Goal: Task Accomplishment & Management: Complete application form

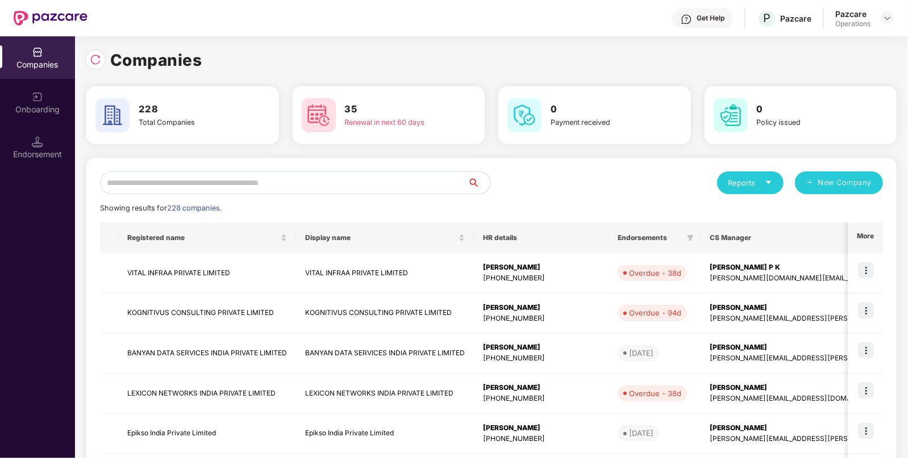
click at [130, 183] on input "text" at bounding box center [284, 183] width 368 height 23
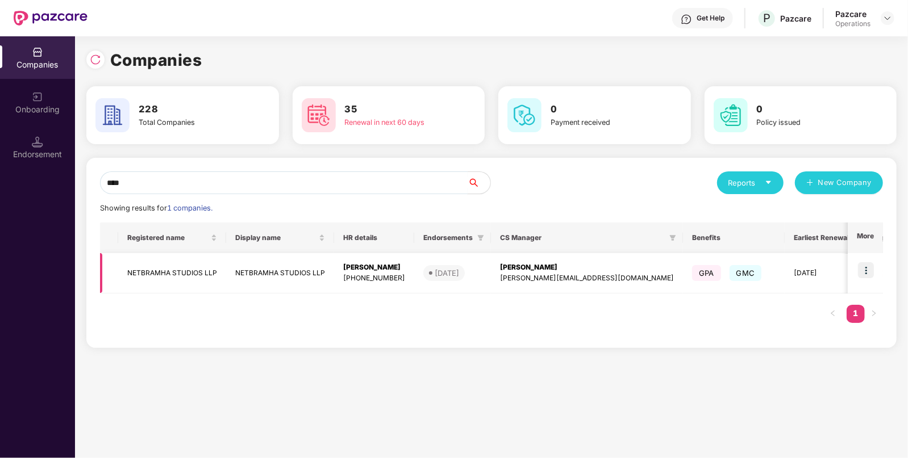
type input "****"
click at [145, 279] on td "NETBRAMHA STUDIOS LLP" at bounding box center [172, 273] width 108 height 40
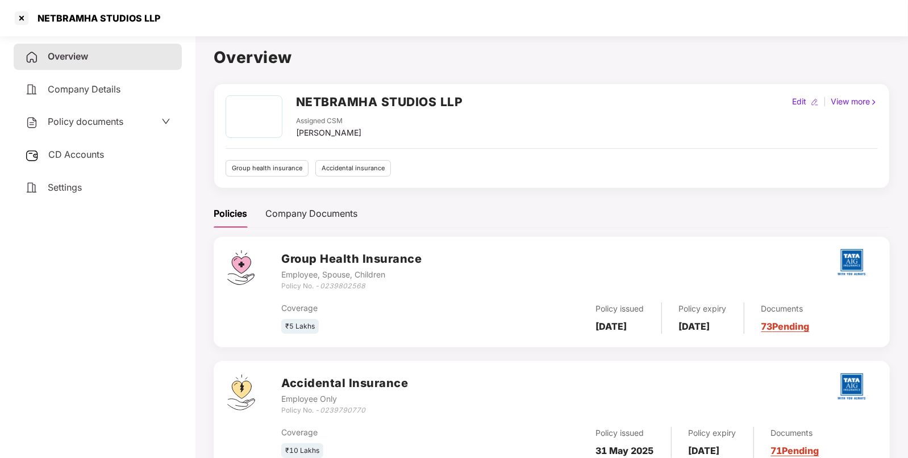
click at [68, 157] on span "CD Accounts" at bounding box center [76, 154] width 56 height 11
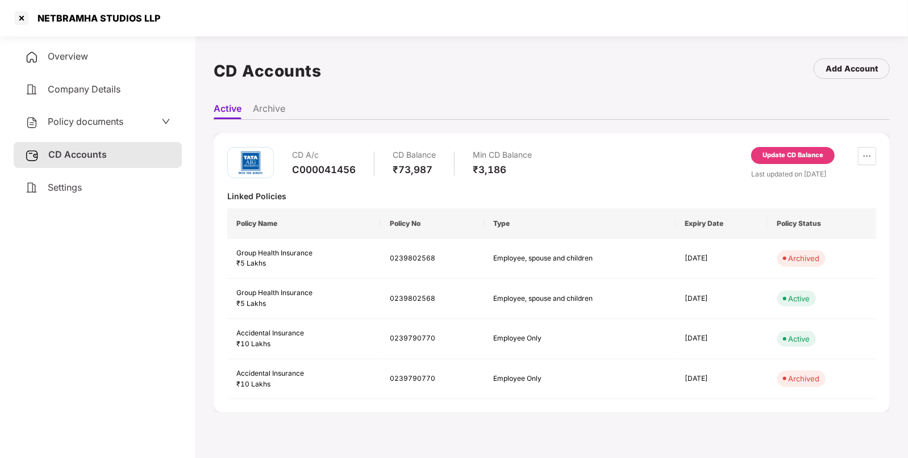
click at [94, 124] on span "Policy documents" at bounding box center [86, 121] width 76 height 11
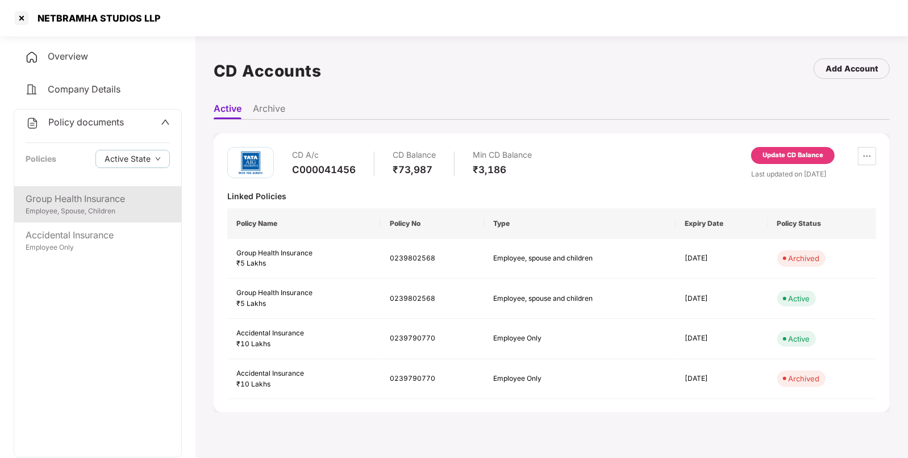
click at [103, 206] on div "Employee, Spouse, Children" at bounding box center [98, 211] width 144 height 11
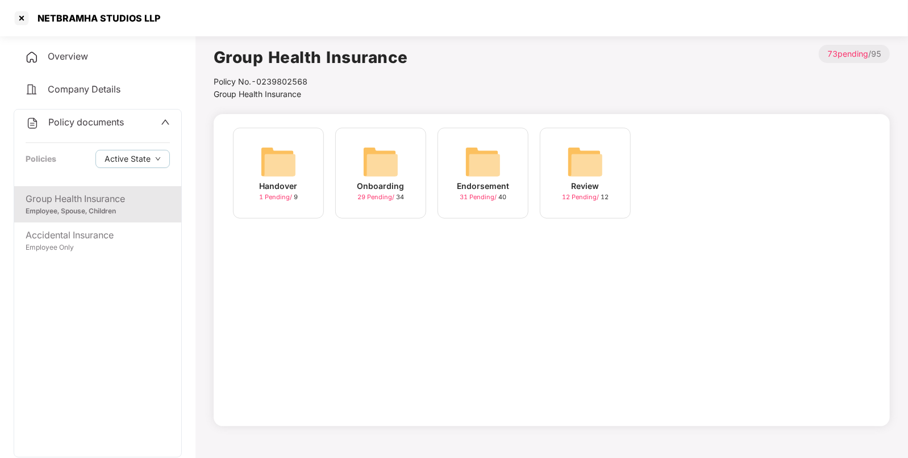
click at [497, 158] on img at bounding box center [483, 162] width 36 height 36
click at [571, 161] on img at bounding box center [585, 162] width 36 height 36
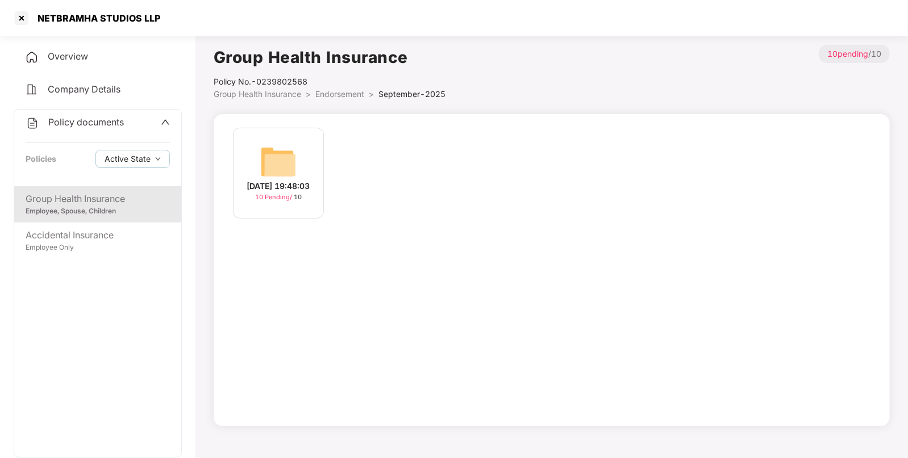
click at [290, 159] on img at bounding box center [278, 162] width 36 height 36
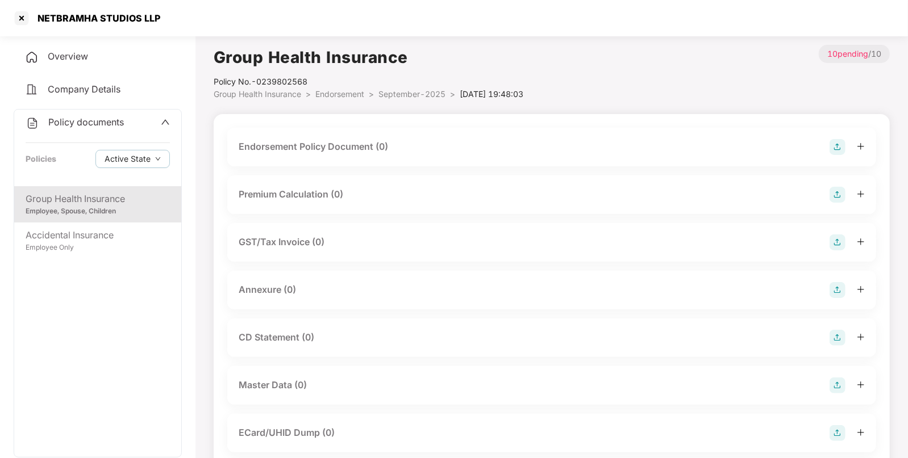
click at [852, 160] on div "Endorsement Policy Document (0)" at bounding box center [551, 147] width 649 height 39
click at [835, 145] on img at bounding box center [837, 147] width 16 height 16
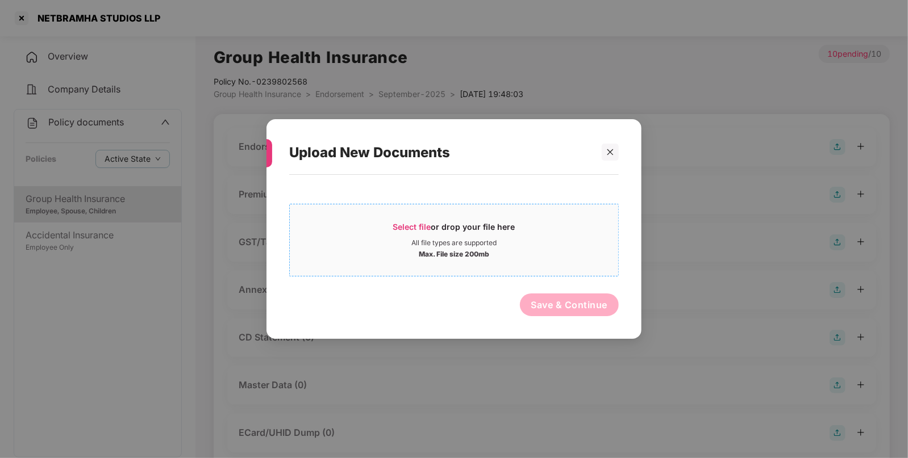
click at [411, 233] on div "Select file or drop your file here" at bounding box center [454, 230] width 122 height 17
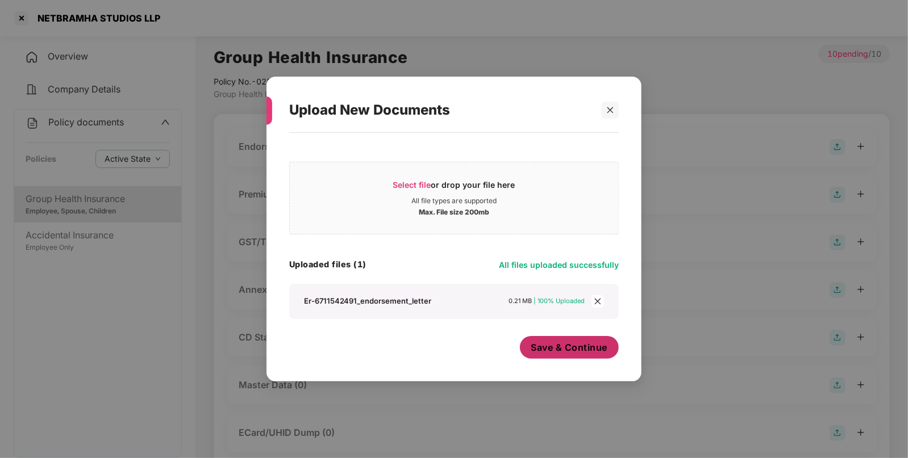
click at [564, 339] on button "Save & Continue" at bounding box center [569, 347] width 99 height 23
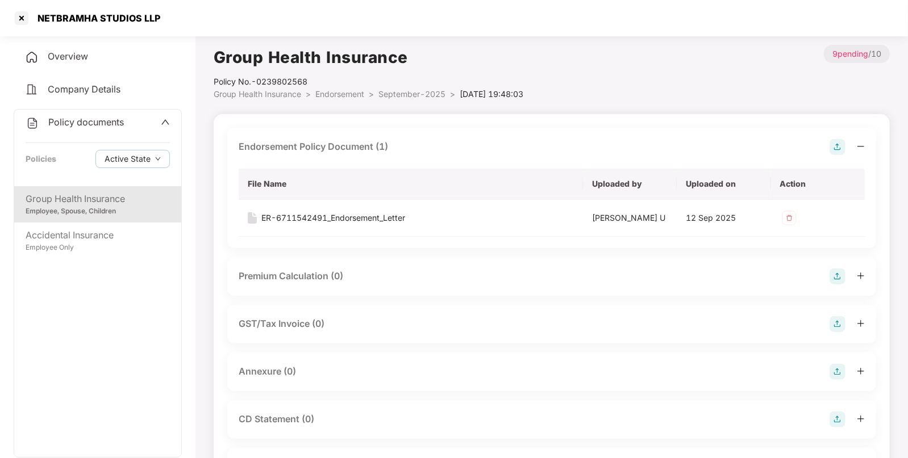
scroll to position [63, 0]
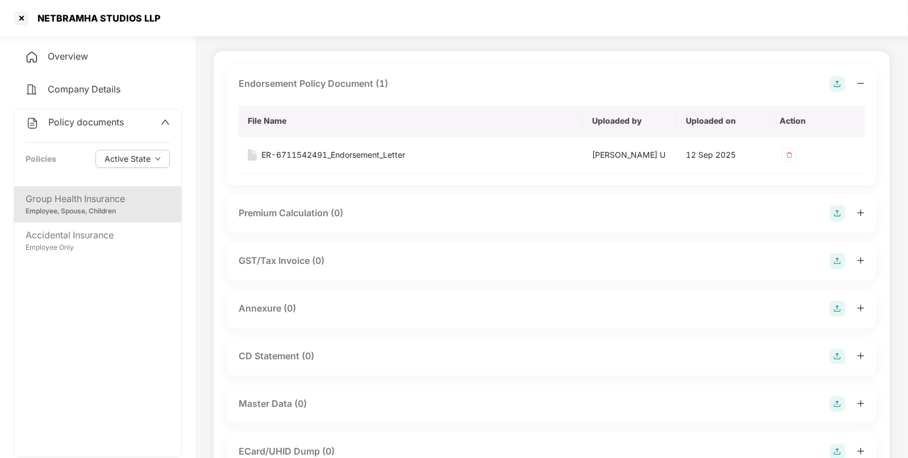
click at [837, 308] on img at bounding box center [837, 309] width 16 height 16
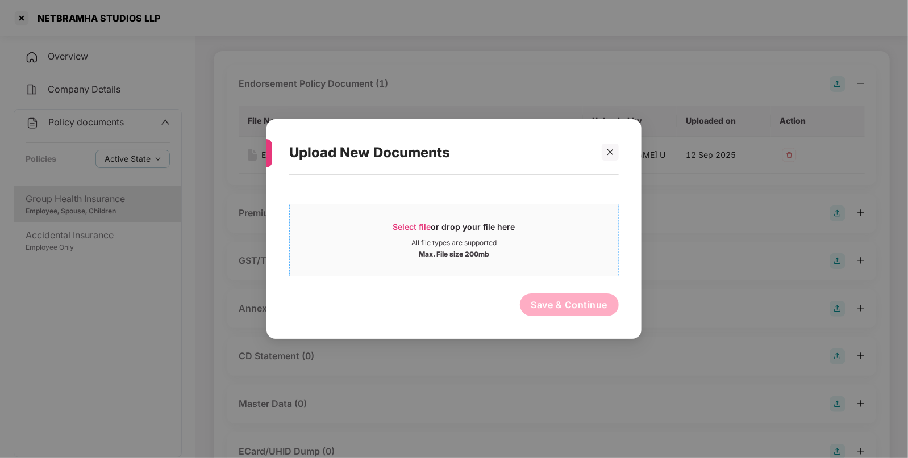
click at [419, 226] on span "Select file" at bounding box center [412, 227] width 38 height 10
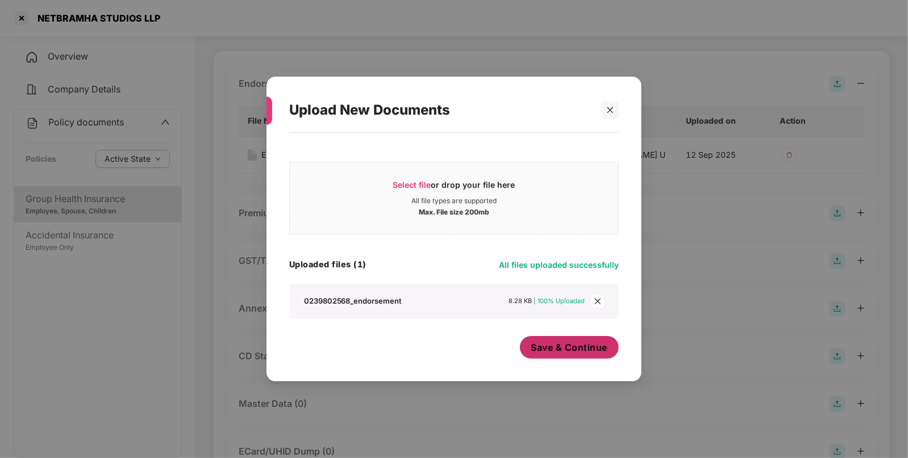
click at [568, 344] on span "Save & Continue" at bounding box center [569, 347] width 77 height 12
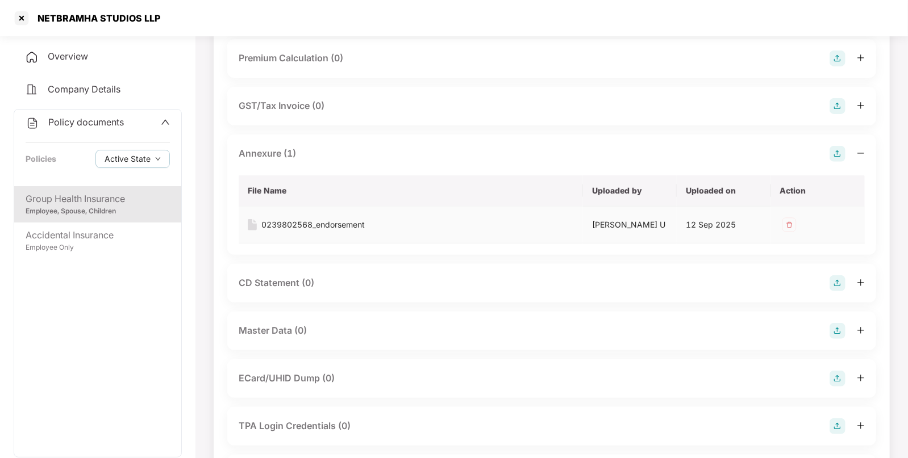
scroll to position [219, 0]
click at [836, 329] on img at bounding box center [837, 330] width 16 height 16
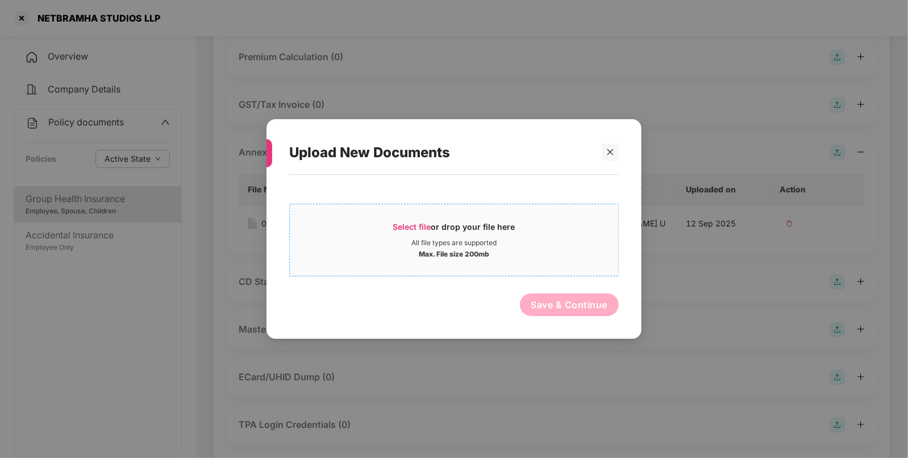
click at [420, 226] on span "Select file" at bounding box center [412, 227] width 38 height 10
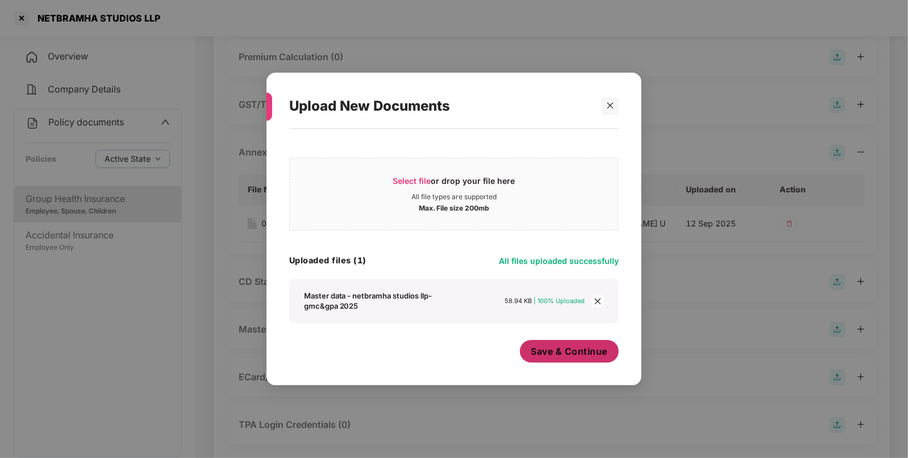
click at [553, 341] on button "Save & Continue" at bounding box center [569, 351] width 99 height 23
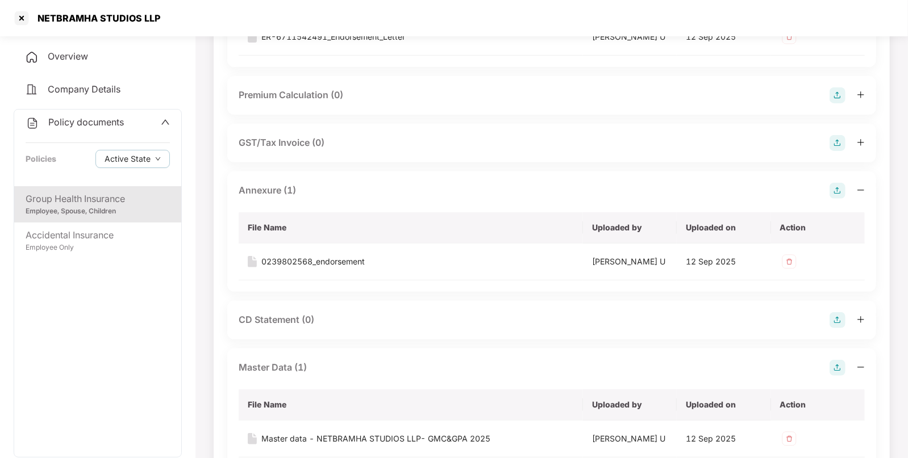
scroll to position [0, 0]
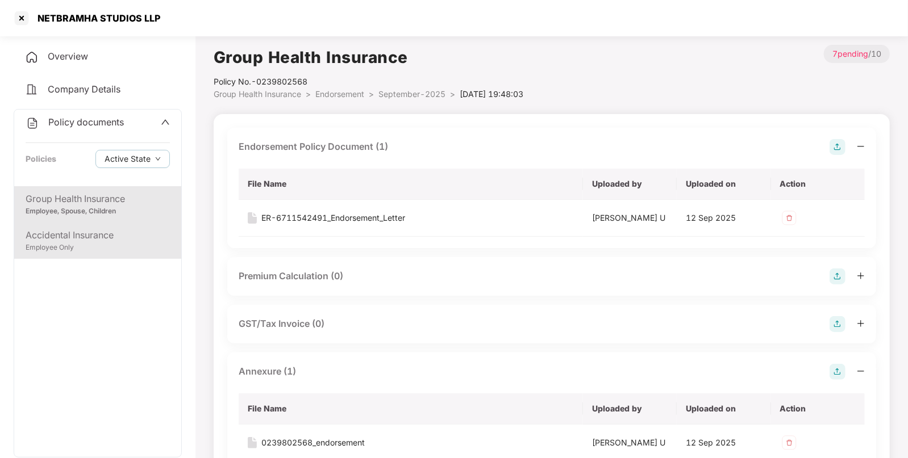
click at [61, 234] on div "Accidental Insurance" at bounding box center [98, 235] width 144 height 14
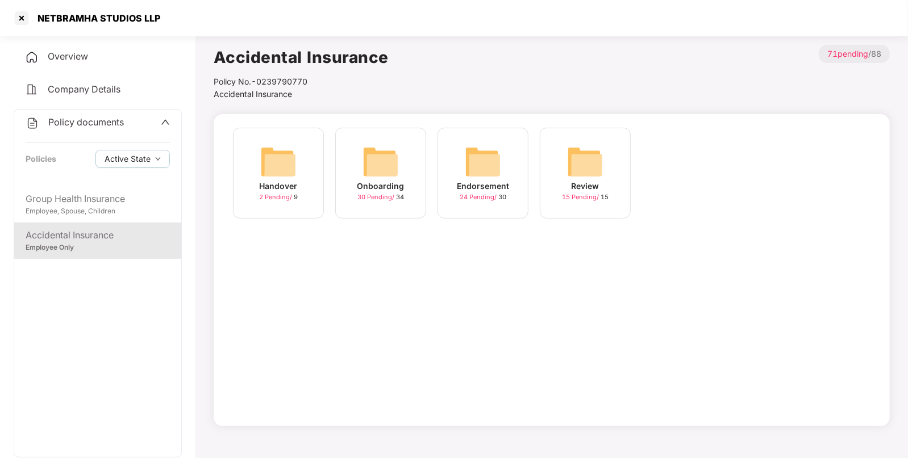
click at [481, 157] on img at bounding box center [483, 162] width 36 height 36
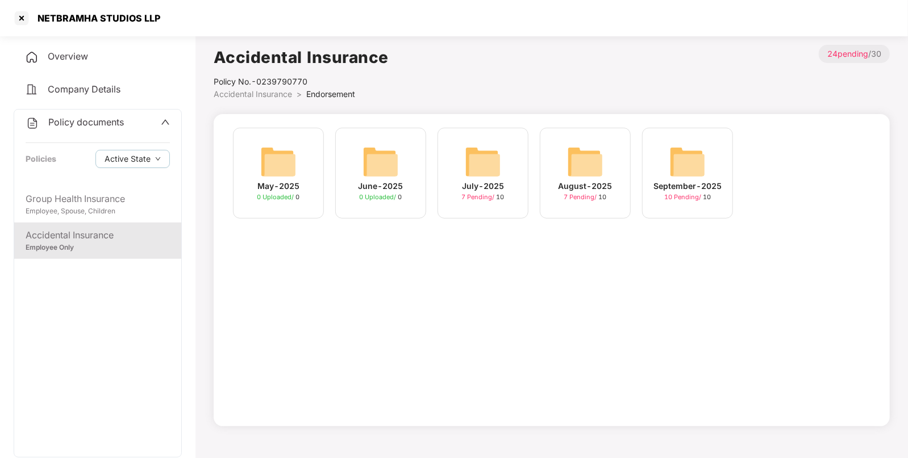
click at [681, 142] on div "September-2025 10 Pending / 10" at bounding box center [687, 173] width 91 height 91
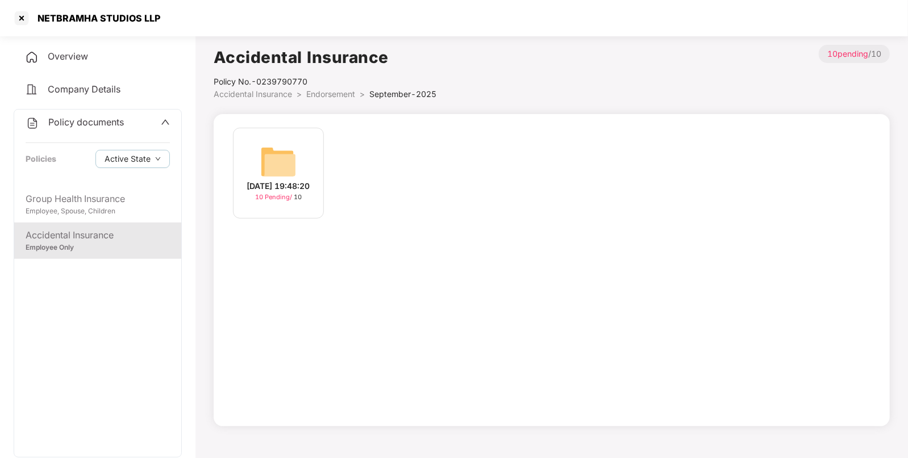
click at [273, 158] on img at bounding box center [278, 162] width 36 height 36
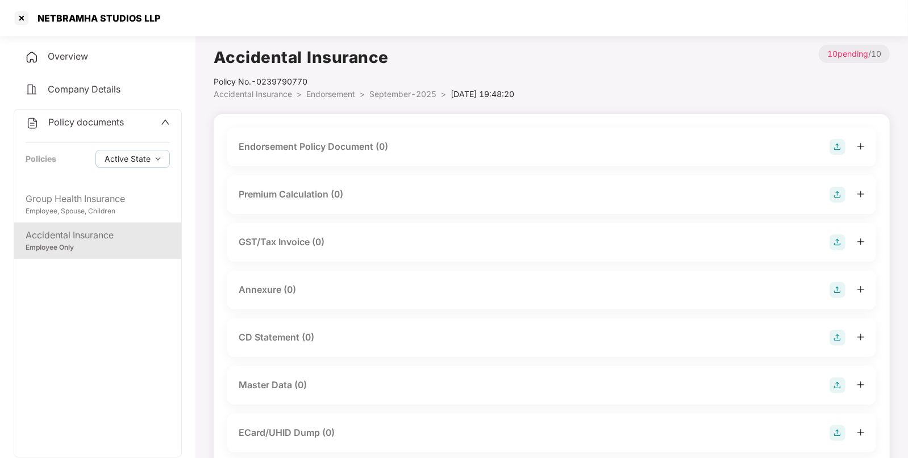
click at [126, 227] on div "Accidental Insurance Employee Only" at bounding box center [97, 241] width 167 height 36
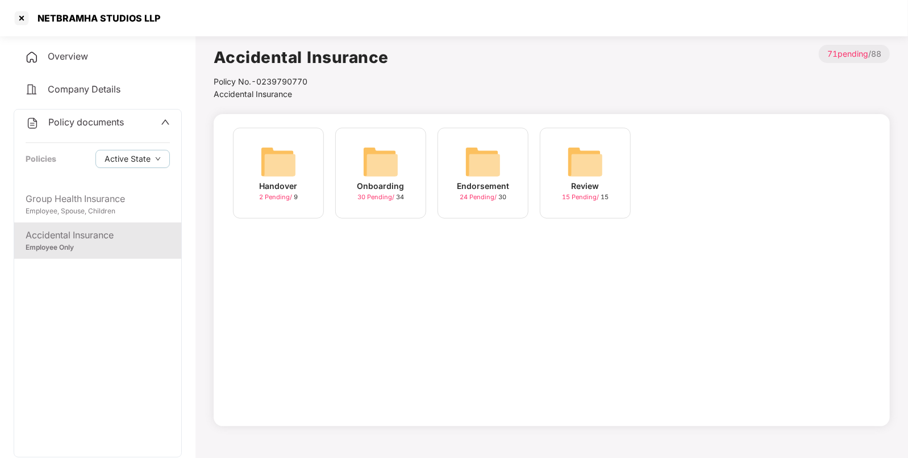
click at [482, 174] on img at bounding box center [483, 162] width 36 height 36
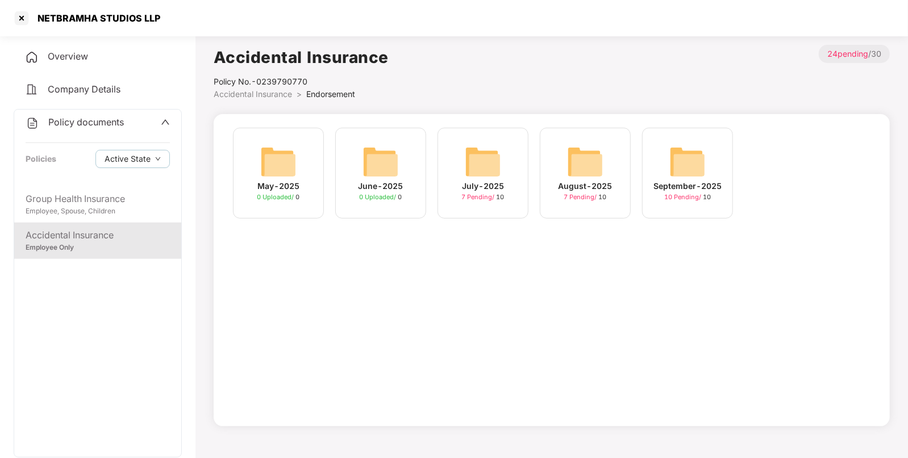
click at [661, 163] on div "September-2025 10 Pending / 10" at bounding box center [687, 173] width 91 height 91
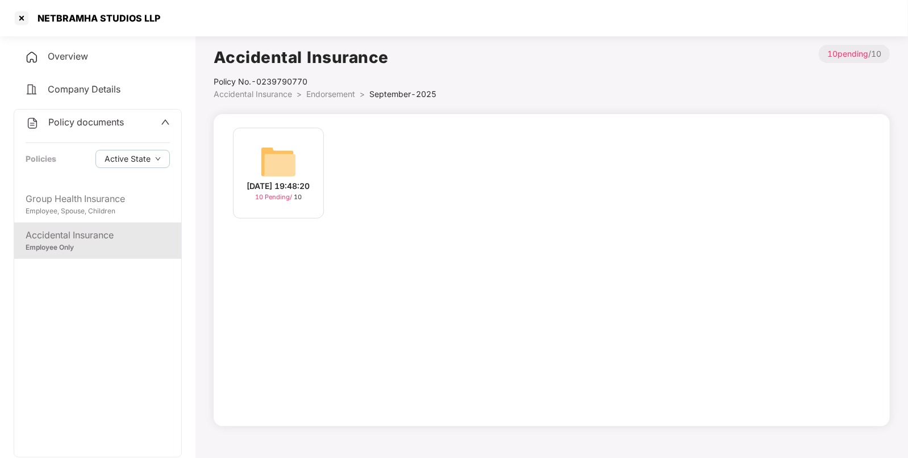
click at [283, 161] on img at bounding box center [278, 162] width 36 height 36
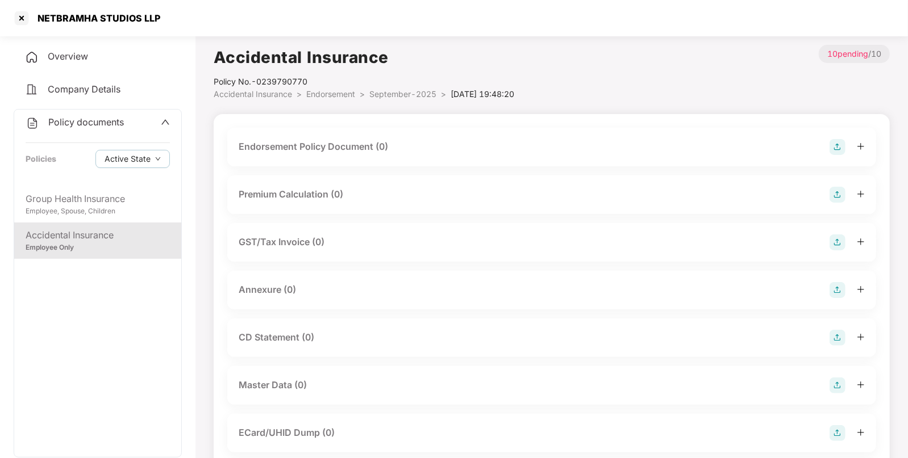
click at [838, 381] on img at bounding box center [837, 386] width 16 height 16
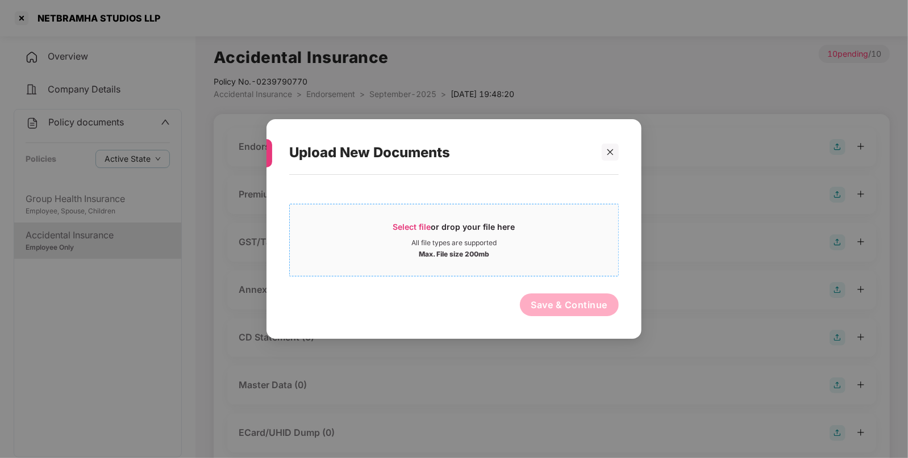
click at [407, 226] on span "Select file" at bounding box center [412, 227] width 38 height 10
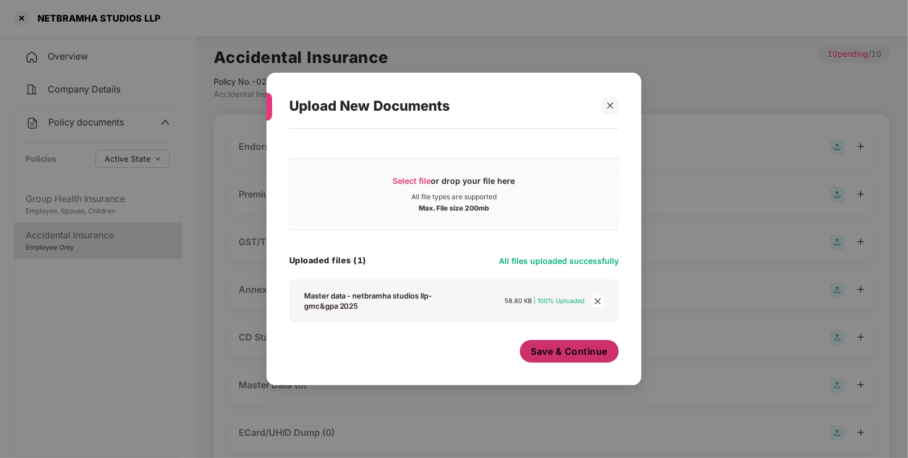
click at [551, 349] on span "Save & Continue" at bounding box center [569, 351] width 77 height 12
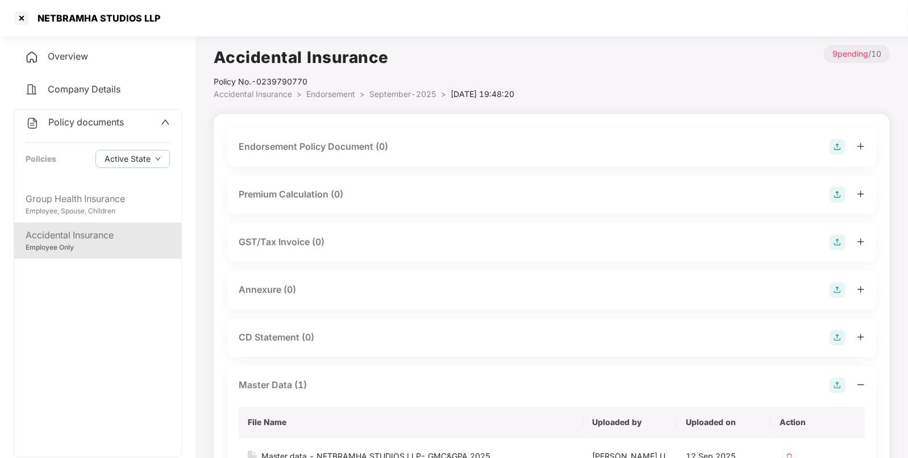
click at [837, 281] on div "Annexure (0)" at bounding box center [551, 290] width 649 height 39
click at [836, 287] on img at bounding box center [837, 290] width 16 height 16
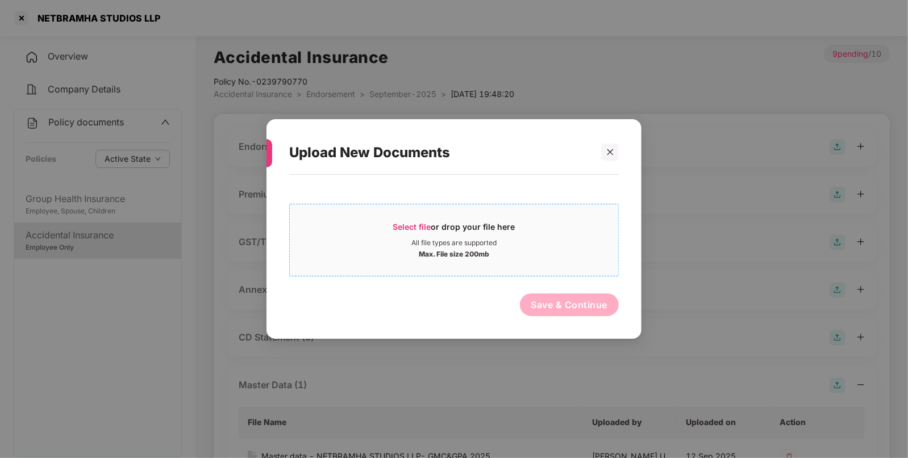
click at [421, 227] on span "Select file" at bounding box center [412, 227] width 38 height 10
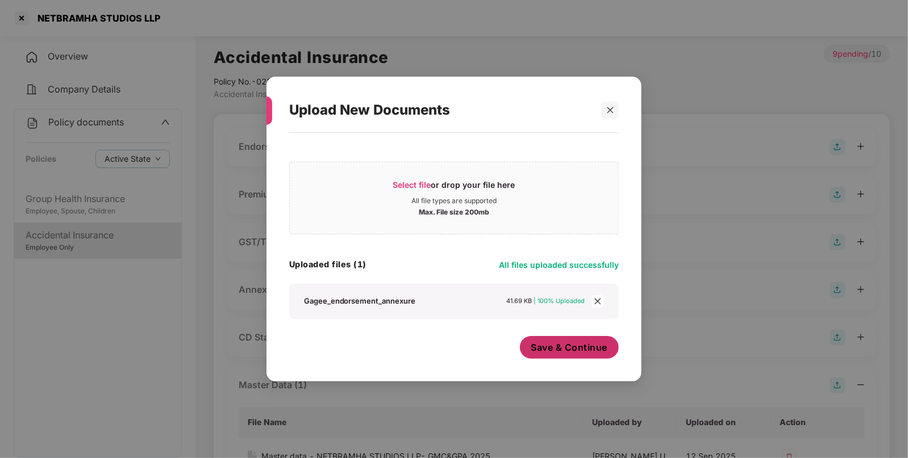
click at [533, 342] on span "Save & Continue" at bounding box center [569, 347] width 77 height 12
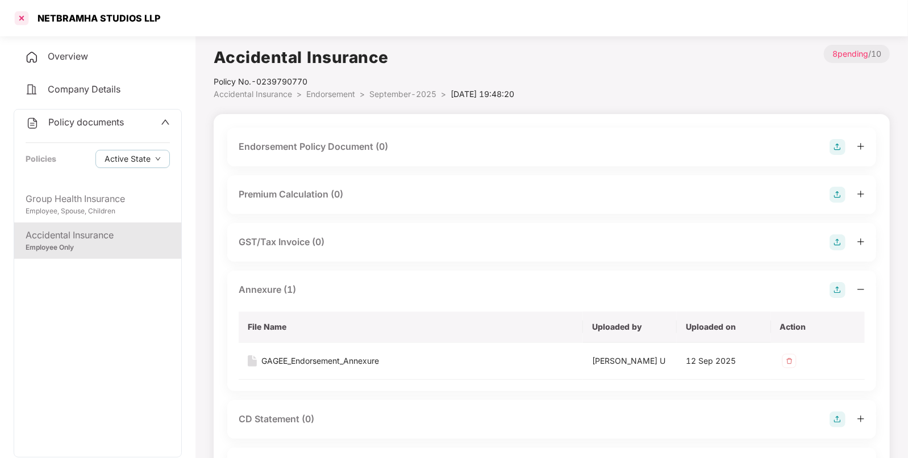
click at [16, 18] on div at bounding box center [21, 18] width 18 height 18
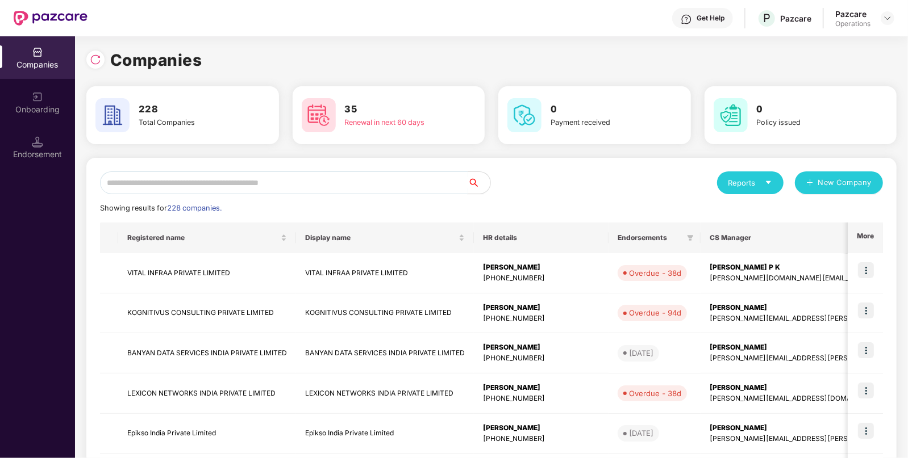
click at [216, 185] on input "text" at bounding box center [284, 183] width 368 height 23
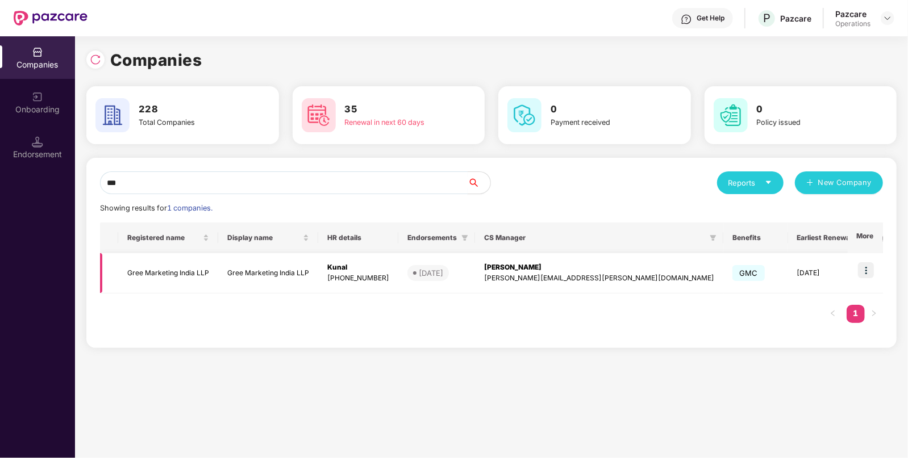
type input "***"
click at [166, 268] on td "Gree Marketing India LLP" at bounding box center [168, 273] width 100 height 40
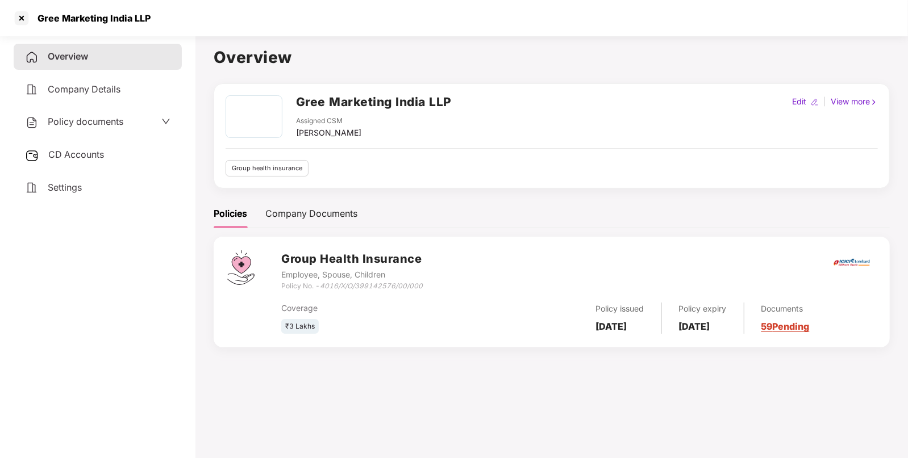
click at [85, 154] on span "CD Accounts" at bounding box center [76, 154] width 56 height 11
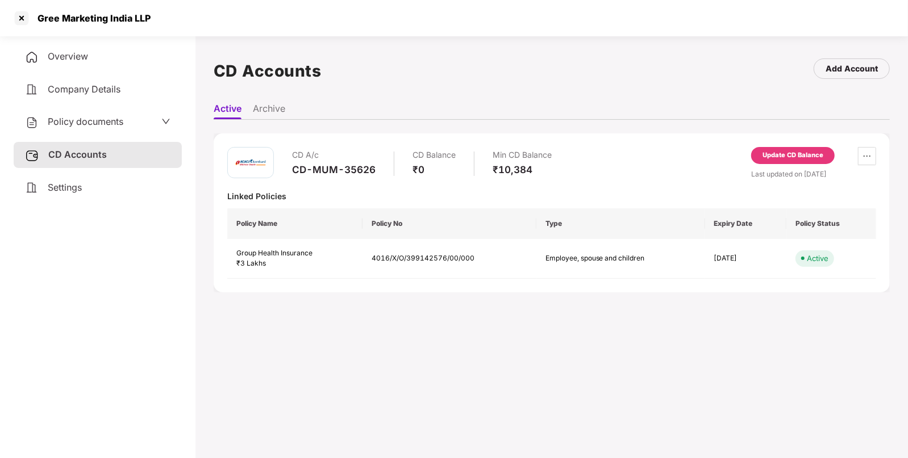
click at [331, 170] on div "CD-MUM-35626" at bounding box center [334, 170] width 84 height 12
copy div "CD-MUM-35626"
click at [94, 125] on span "Policy documents" at bounding box center [86, 121] width 76 height 11
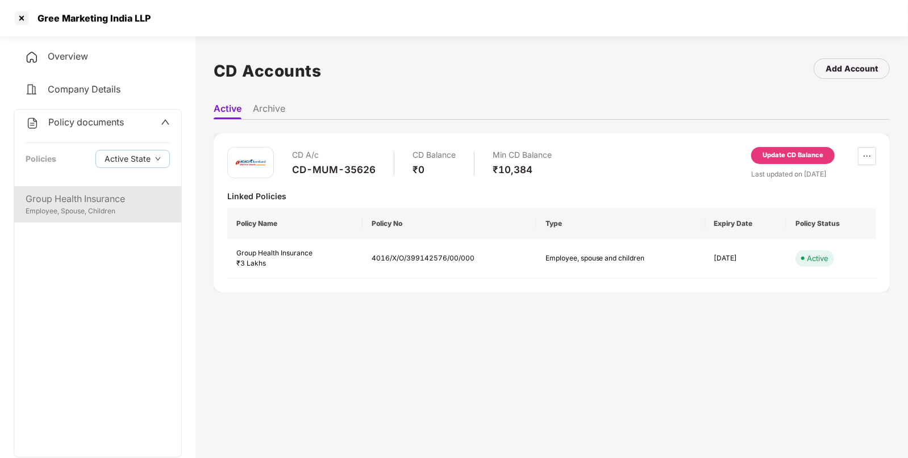
click at [77, 190] on div "Group Health Insurance Employee, Spouse, Children" at bounding box center [97, 204] width 167 height 36
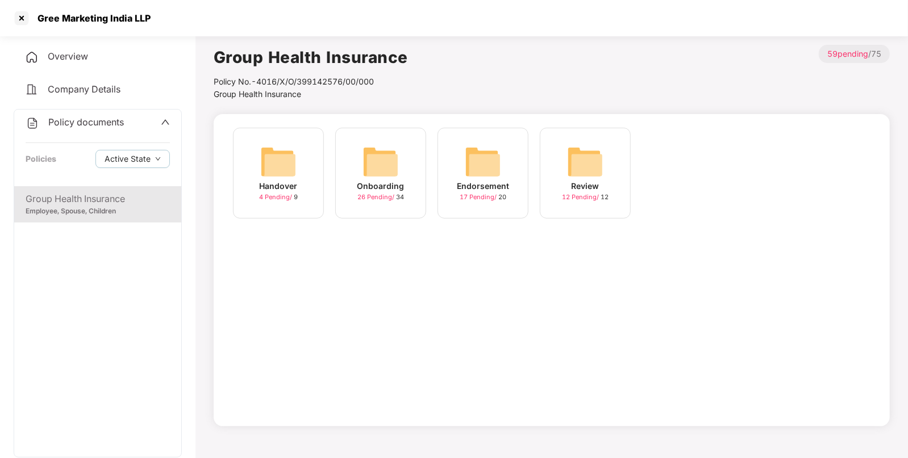
click at [483, 190] on div "Endorsement" at bounding box center [483, 186] width 52 height 12
click at [588, 153] on img at bounding box center [585, 162] width 36 height 36
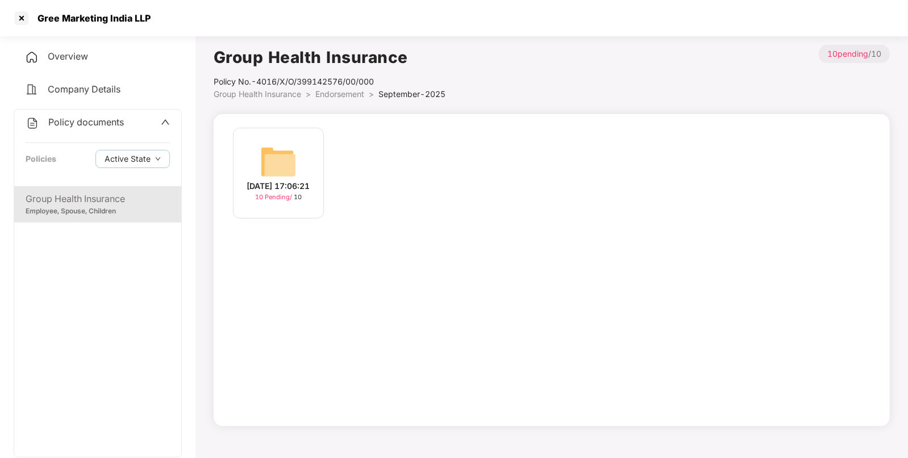
click at [284, 153] on img at bounding box center [278, 162] width 36 height 36
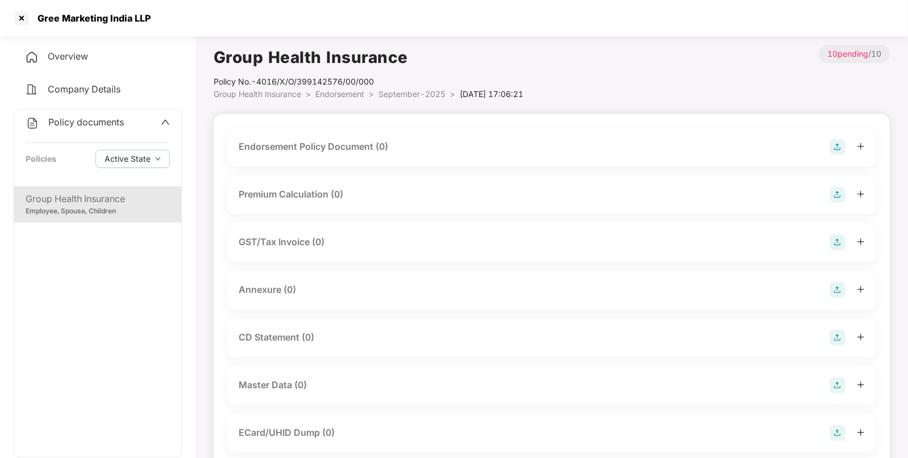
click at [837, 147] on img at bounding box center [837, 147] width 16 height 16
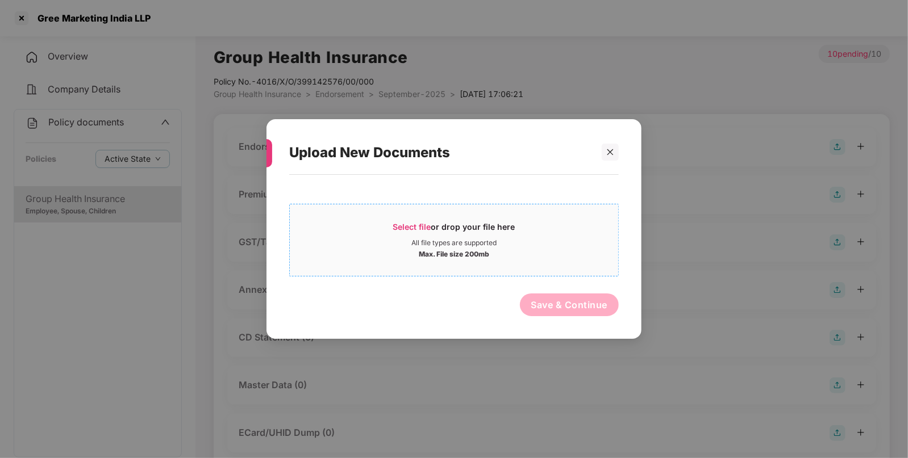
click at [403, 226] on span "Select file" at bounding box center [412, 227] width 38 height 10
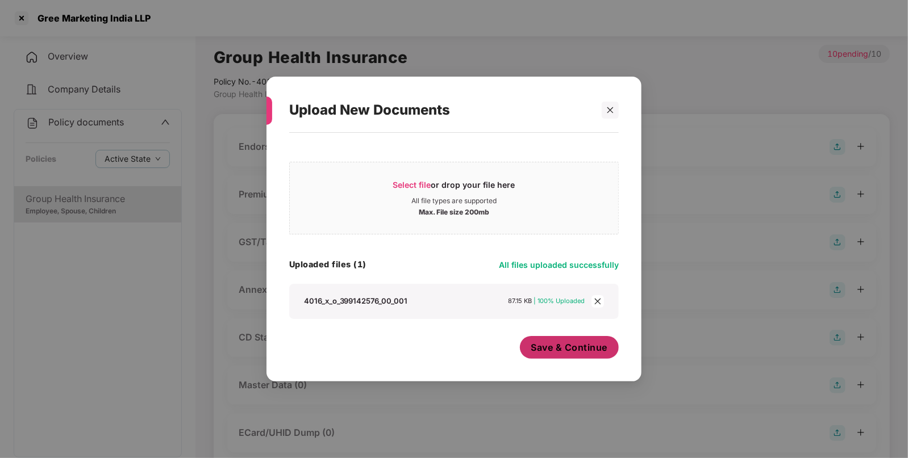
click at [557, 339] on button "Save & Continue" at bounding box center [569, 347] width 99 height 23
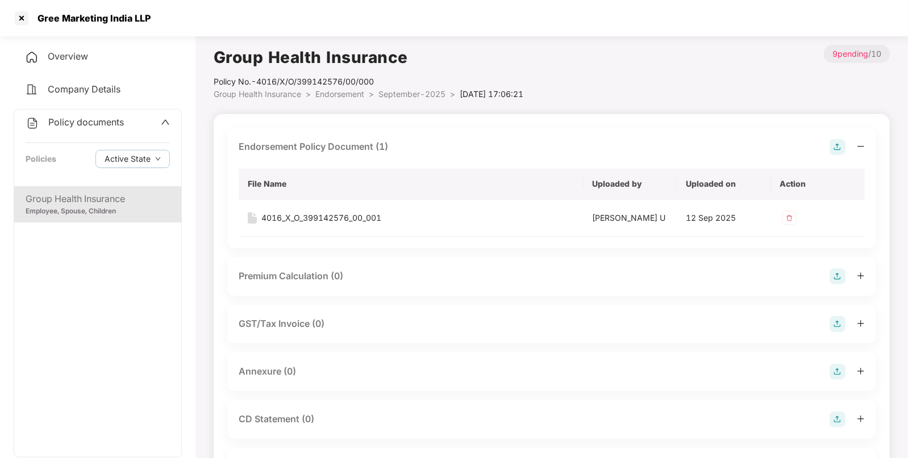
scroll to position [69, 0]
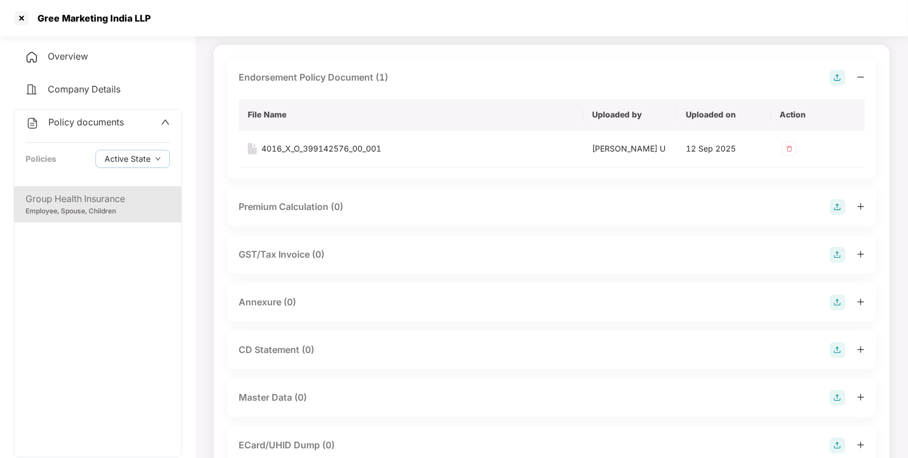
click at [839, 304] on img at bounding box center [837, 303] width 16 height 16
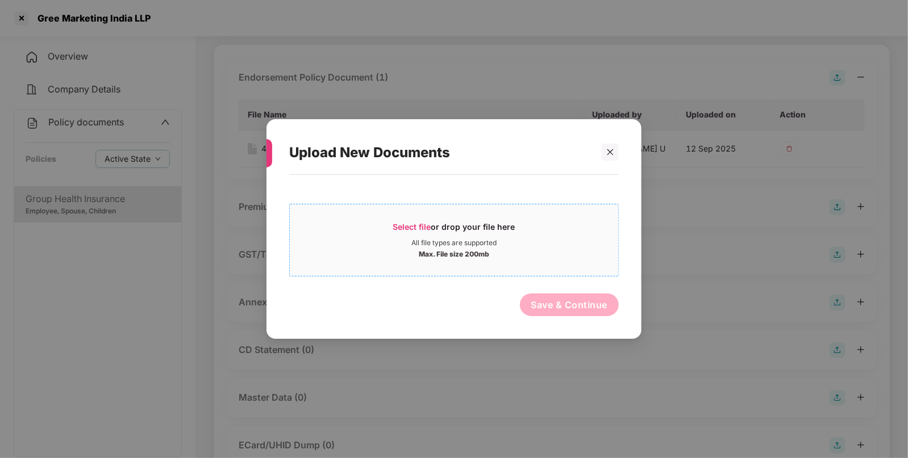
click at [398, 222] on div "Select file or drop your file here" at bounding box center [454, 230] width 122 height 17
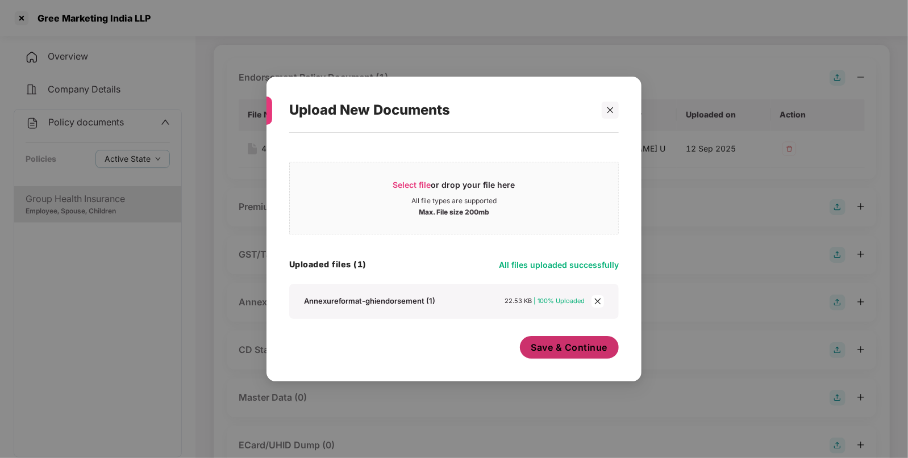
click at [563, 341] on span "Save & Continue" at bounding box center [569, 347] width 77 height 12
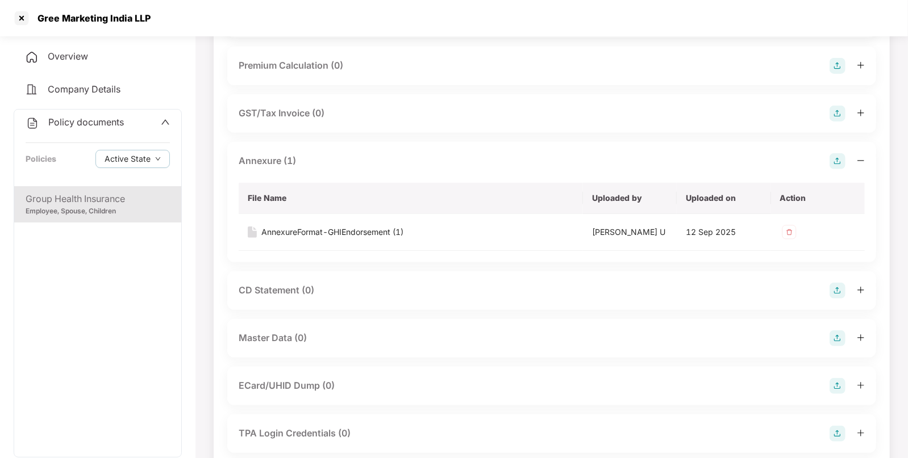
scroll to position [307, 0]
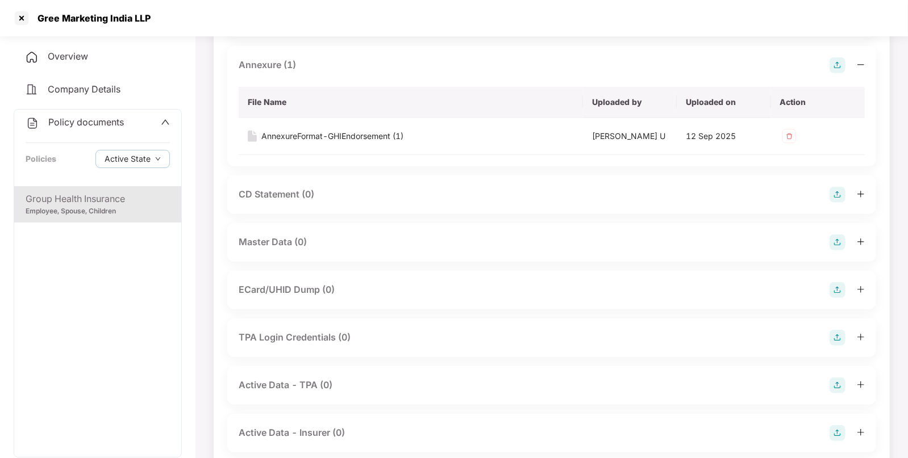
click at [838, 242] on img at bounding box center [837, 243] width 16 height 16
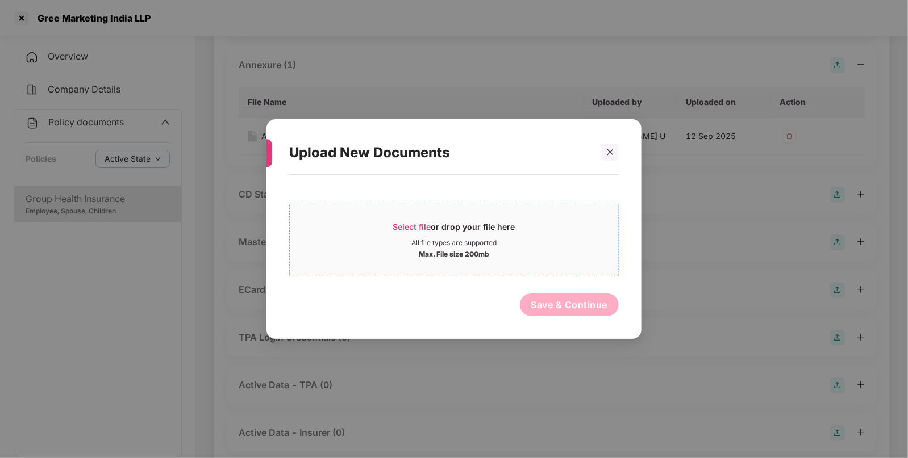
click at [406, 224] on span "Select file" at bounding box center [412, 227] width 38 height 10
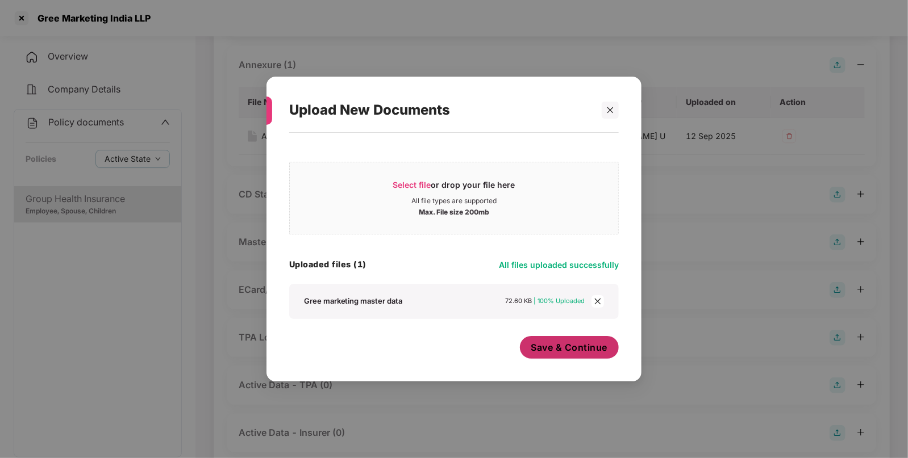
click at [550, 343] on span "Save & Continue" at bounding box center [569, 347] width 77 height 12
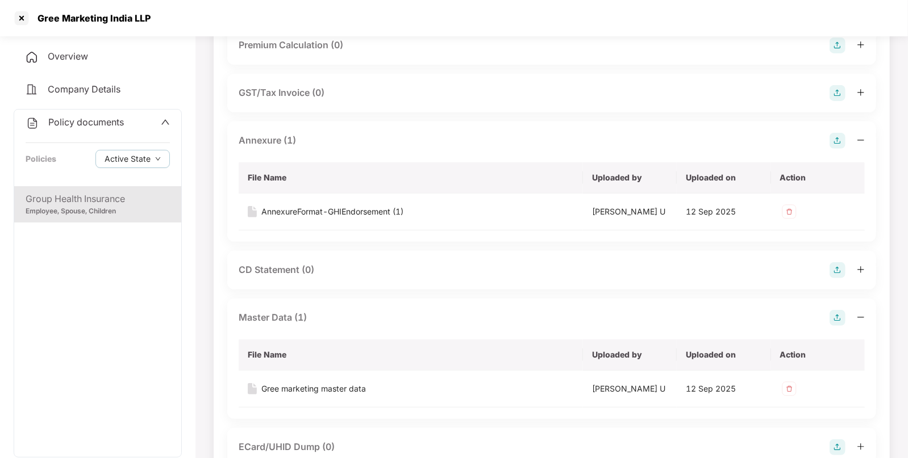
scroll to position [327, 0]
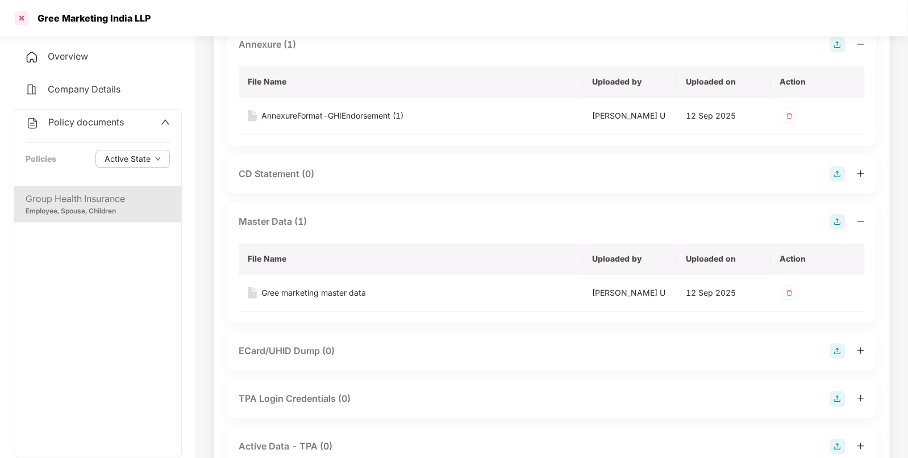
click at [24, 19] on div at bounding box center [21, 18] width 18 height 18
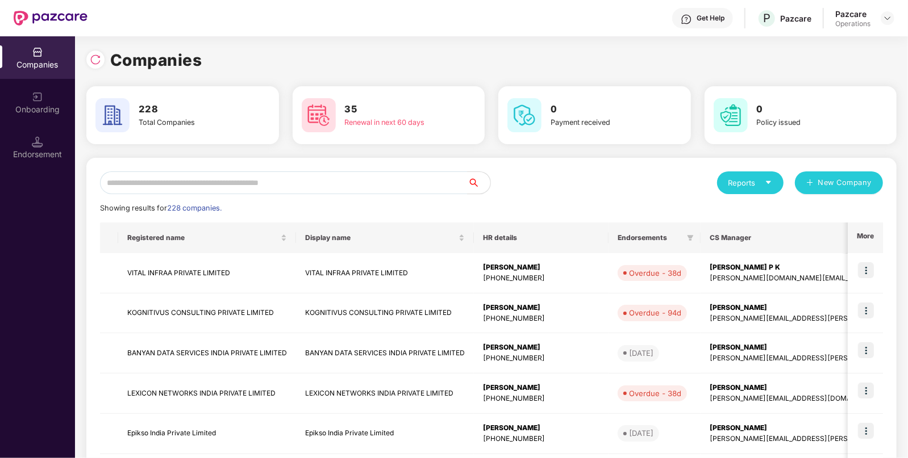
scroll to position [0, 0]
click at [94, 60] on img at bounding box center [95, 59] width 11 height 11
click at [332, 187] on input "text" at bounding box center [284, 183] width 368 height 23
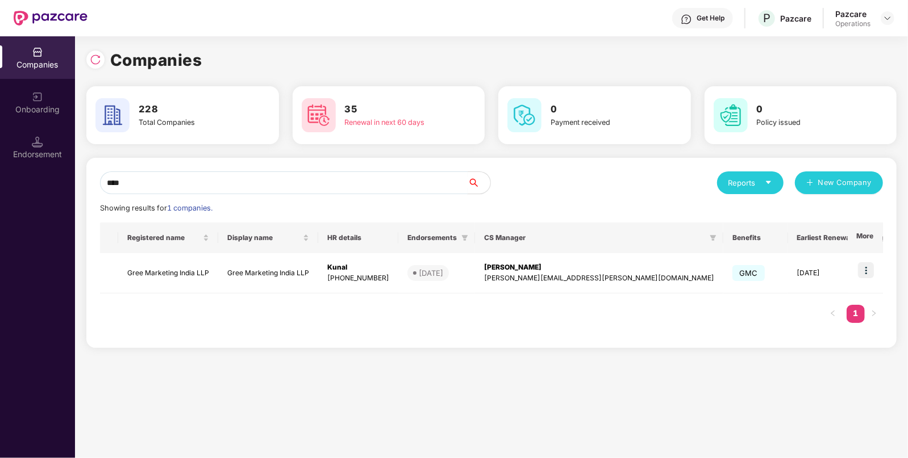
type input "****"
click at [176, 274] on td "Gree Marketing India LLP" at bounding box center [168, 273] width 100 height 40
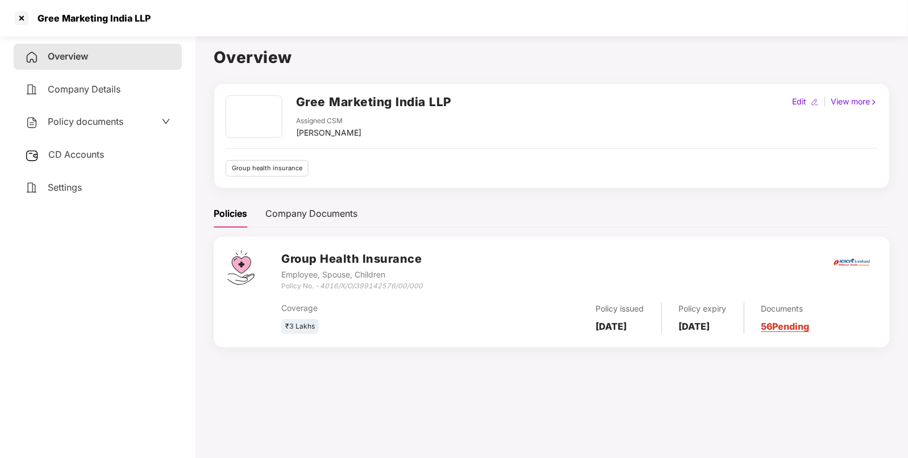
click at [82, 151] on span "CD Accounts" at bounding box center [76, 154] width 56 height 11
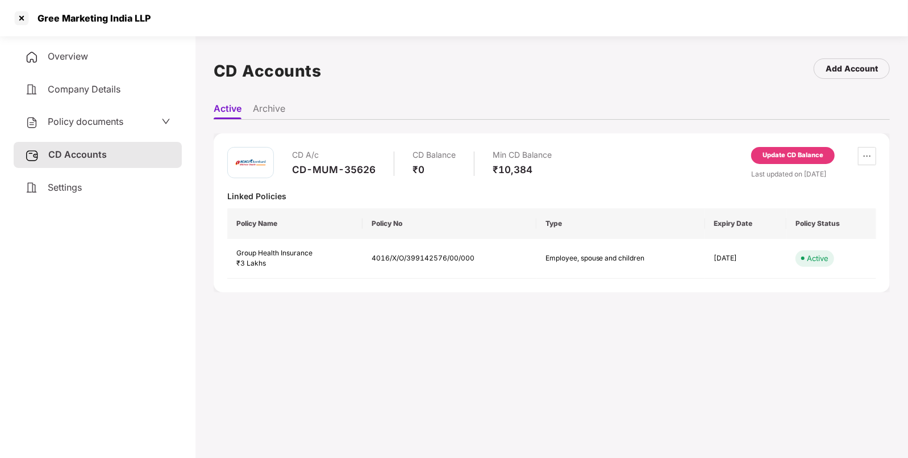
click at [777, 157] on div "Update CD Balance" at bounding box center [792, 156] width 61 height 10
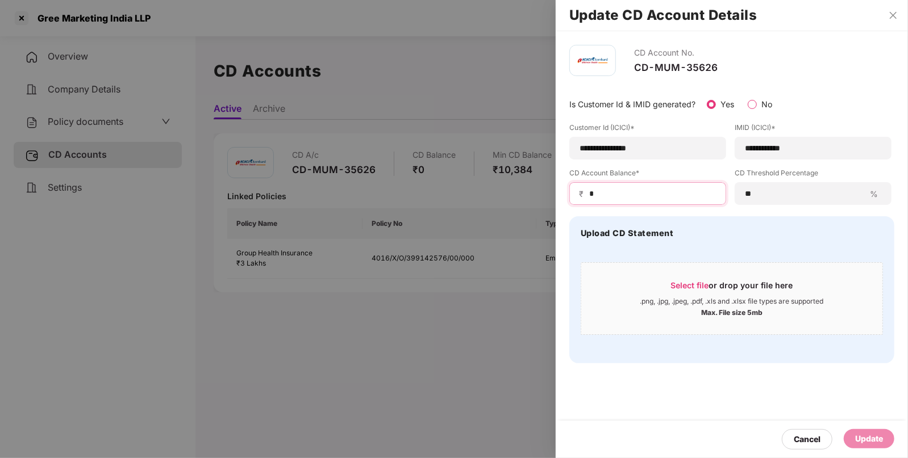
click at [611, 196] on input "*" at bounding box center [652, 194] width 128 height 12
type input "*****"
click at [867, 435] on div "Update" at bounding box center [869, 439] width 28 height 12
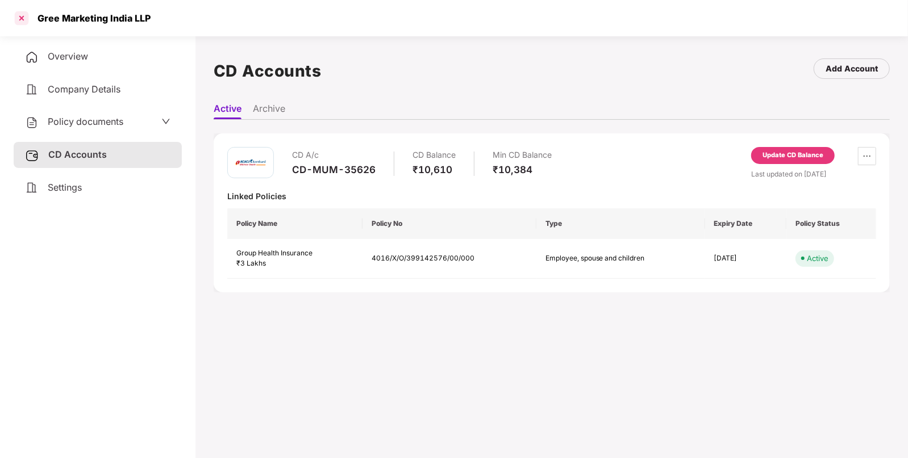
click at [25, 19] on div at bounding box center [21, 18] width 18 height 18
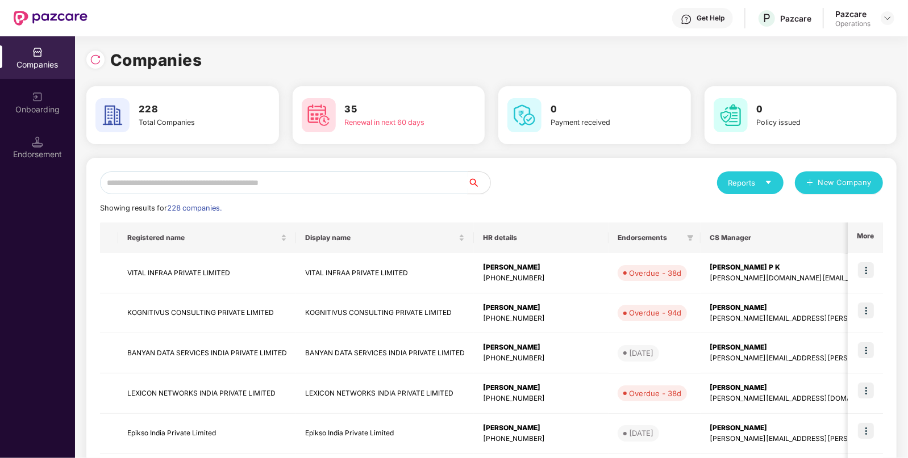
click at [258, 191] on input "text" at bounding box center [284, 183] width 368 height 23
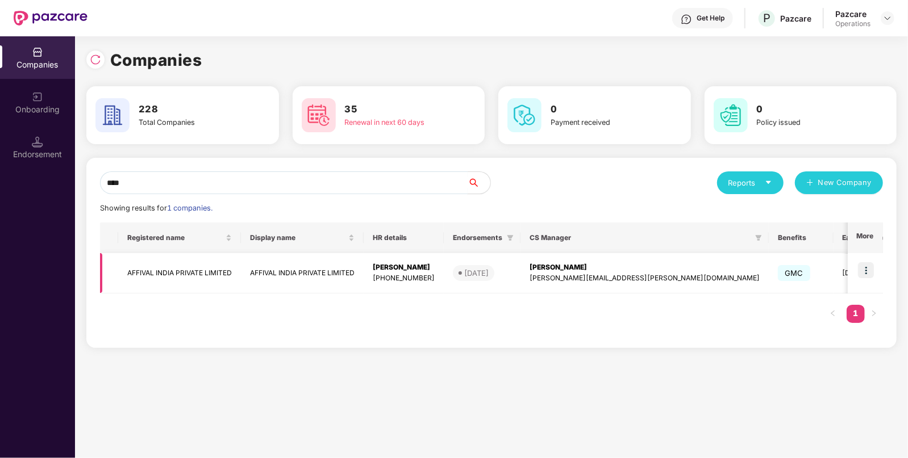
type input "****"
click at [160, 274] on td "AFFIVAL INDIA PRIVATE LIMITED" at bounding box center [179, 273] width 123 height 40
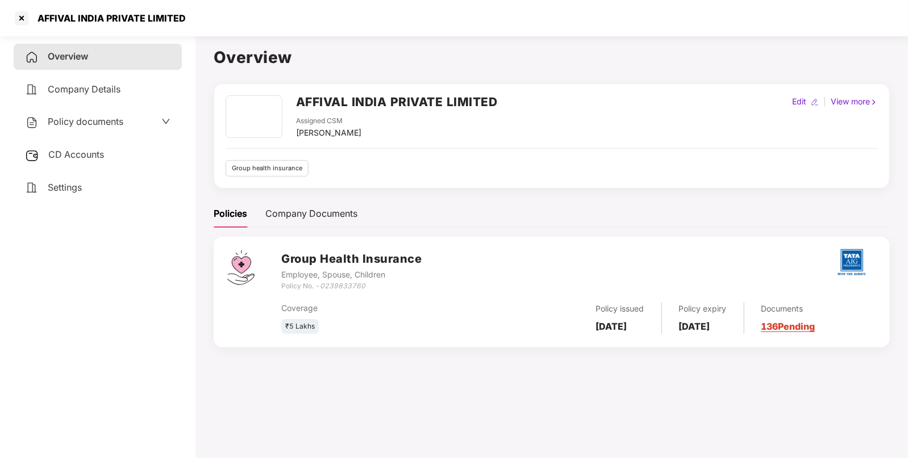
click at [100, 153] on span "CD Accounts" at bounding box center [76, 154] width 56 height 11
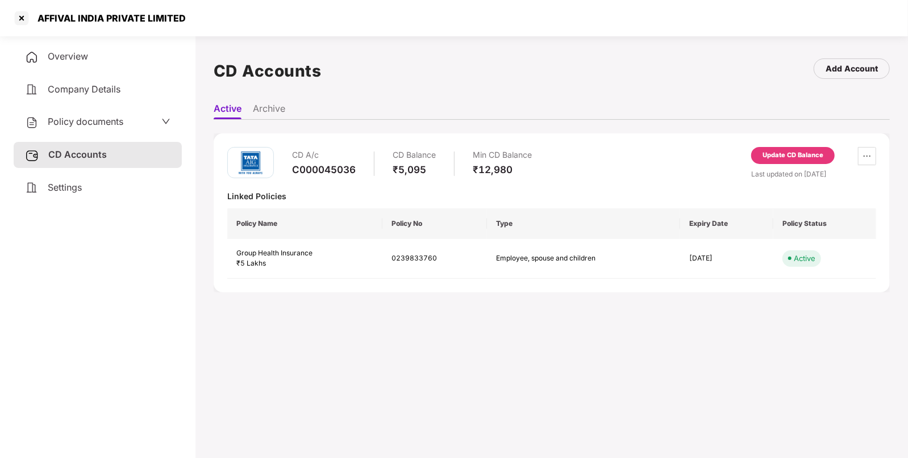
click at [803, 153] on div "Update CD Balance" at bounding box center [792, 156] width 61 height 10
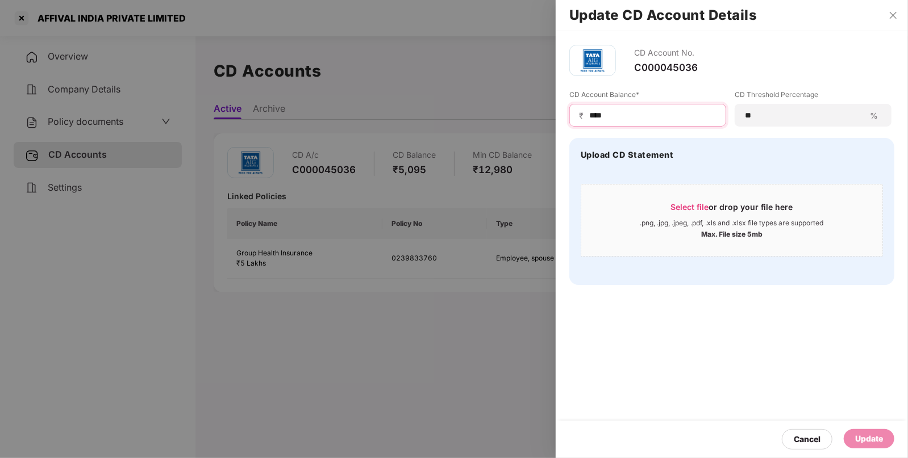
click at [629, 112] on input "****" at bounding box center [652, 116] width 128 height 12
type input "***"
click at [858, 436] on div "Update" at bounding box center [869, 439] width 28 height 12
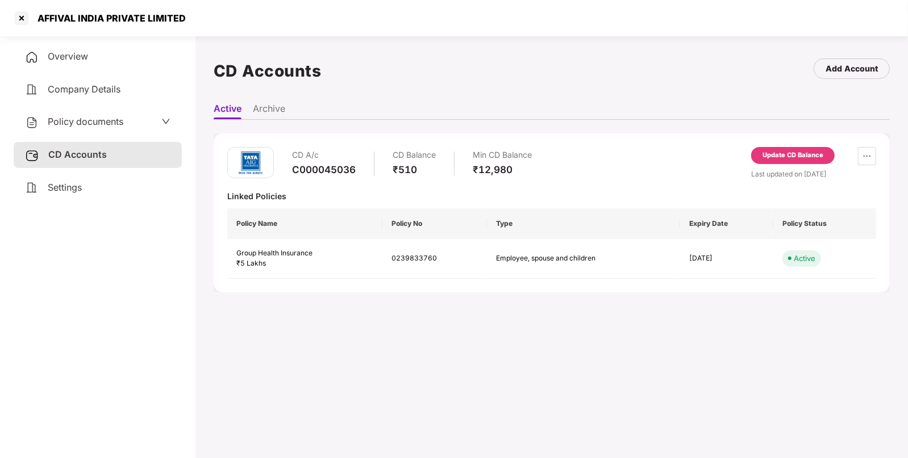
click at [761, 162] on div "Update CD Balance" at bounding box center [793, 155] width 84 height 17
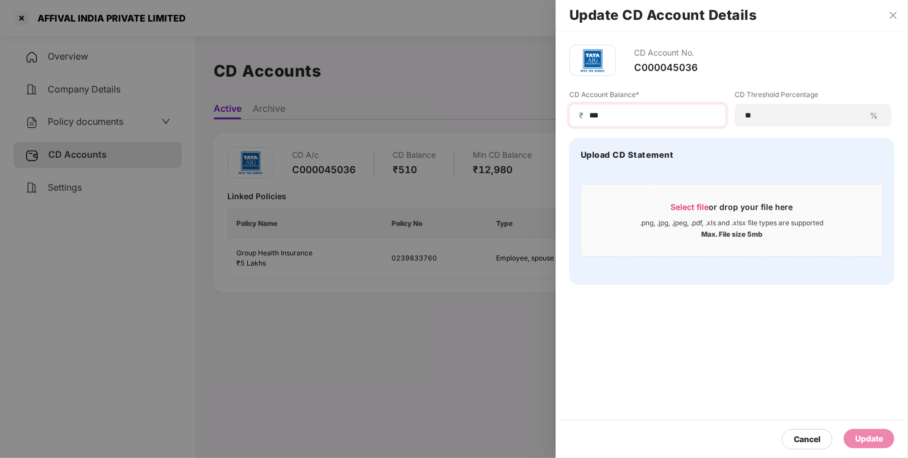
drag, startPoint x: 641, startPoint y: 107, endPoint x: 636, endPoint y: 111, distance: 6.8
click at [636, 111] on div "₹ ***" at bounding box center [647, 115] width 157 height 23
click at [636, 111] on input "***" at bounding box center [652, 116] width 128 height 12
type input "***"
click at [869, 437] on div "Update" at bounding box center [869, 439] width 28 height 12
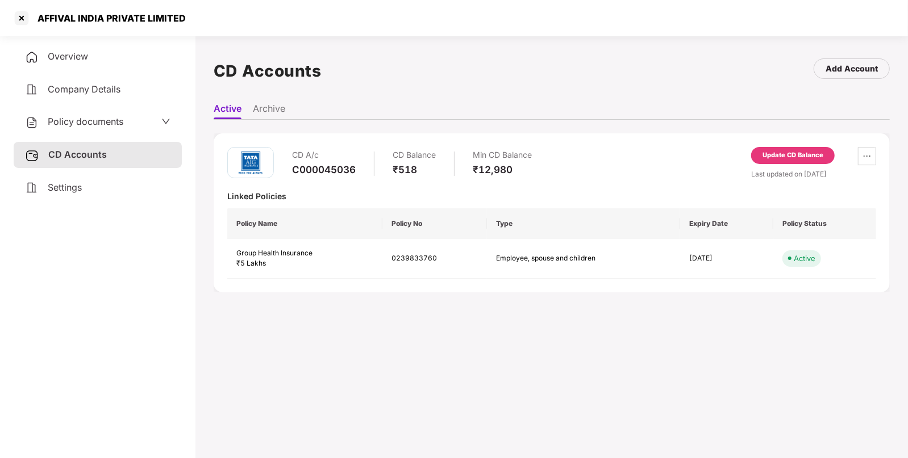
click at [89, 112] on div "Policy documents" at bounding box center [98, 122] width 168 height 26
click at [82, 119] on span "Policy documents" at bounding box center [86, 121] width 76 height 11
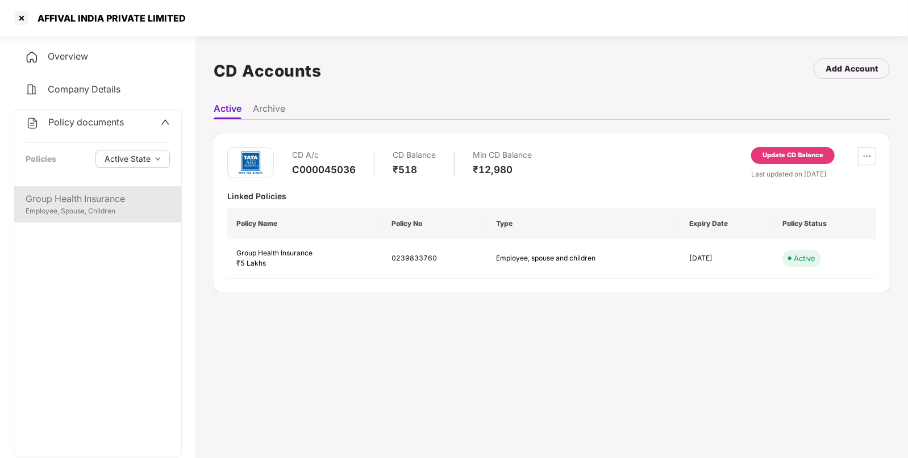
click at [73, 201] on div "Group Health Insurance" at bounding box center [98, 199] width 144 height 14
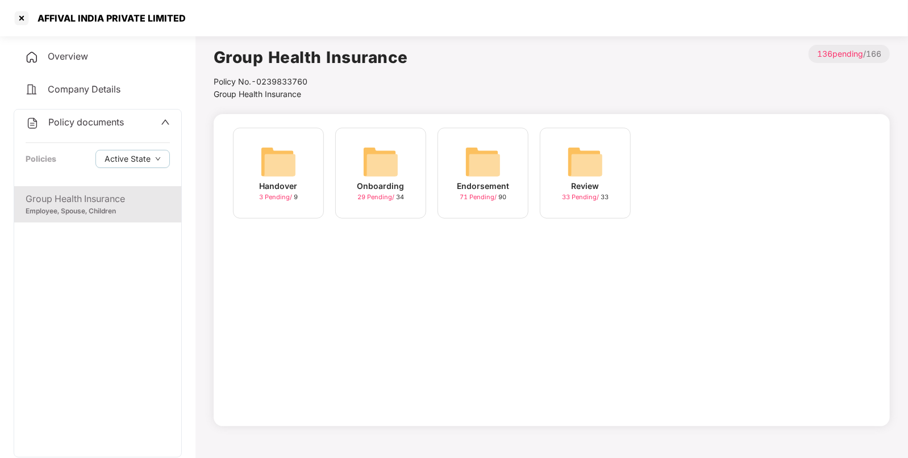
click at [475, 173] on img at bounding box center [483, 162] width 36 height 36
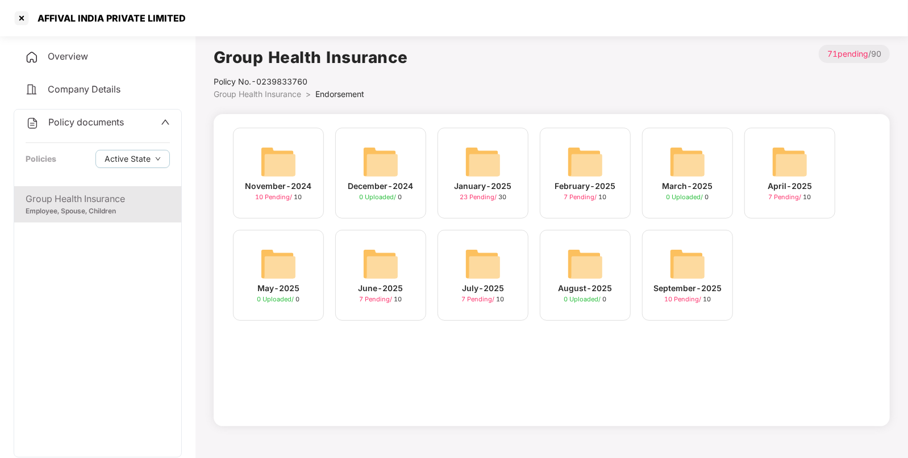
click at [483, 159] on img at bounding box center [483, 162] width 36 height 36
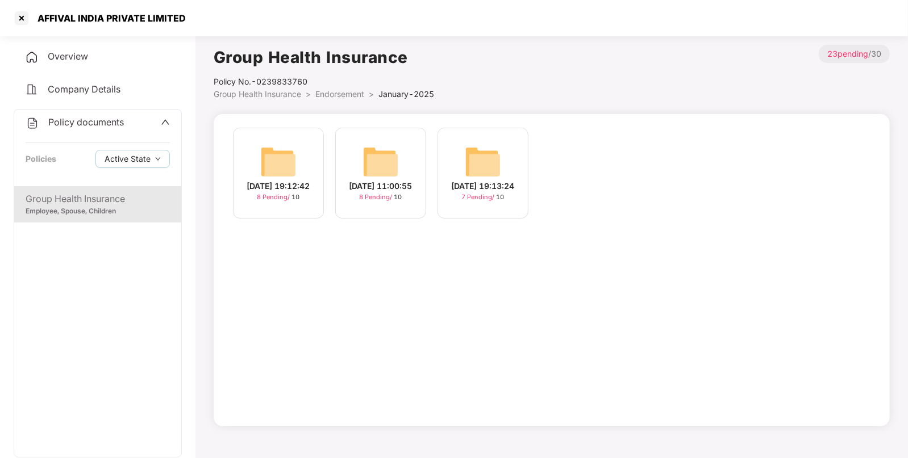
click at [224, 94] on span "Group Health Insurance" at bounding box center [257, 94] width 87 height 10
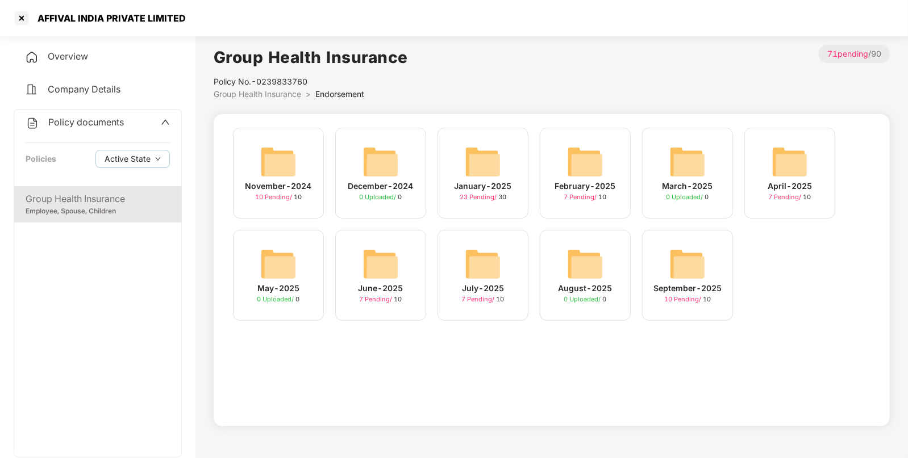
click at [273, 164] on img at bounding box center [278, 162] width 36 height 36
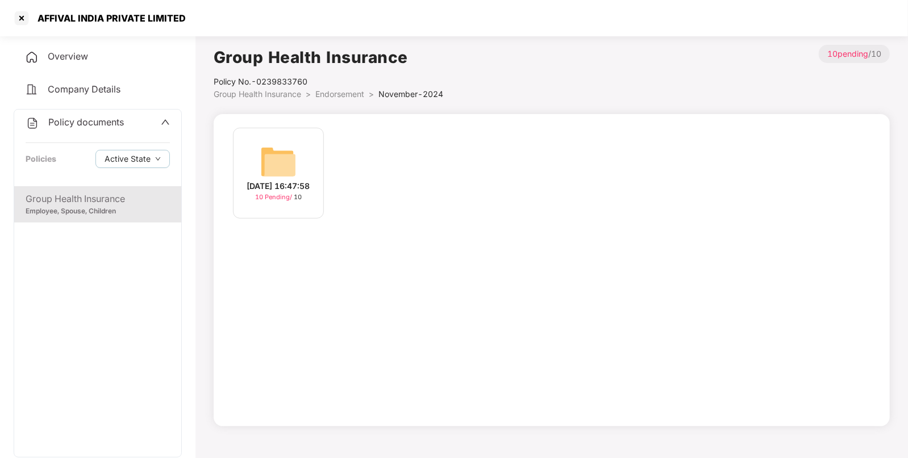
click at [281, 94] on span "Group Health Insurance" at bounding box center [257, 94] width 87 height 10
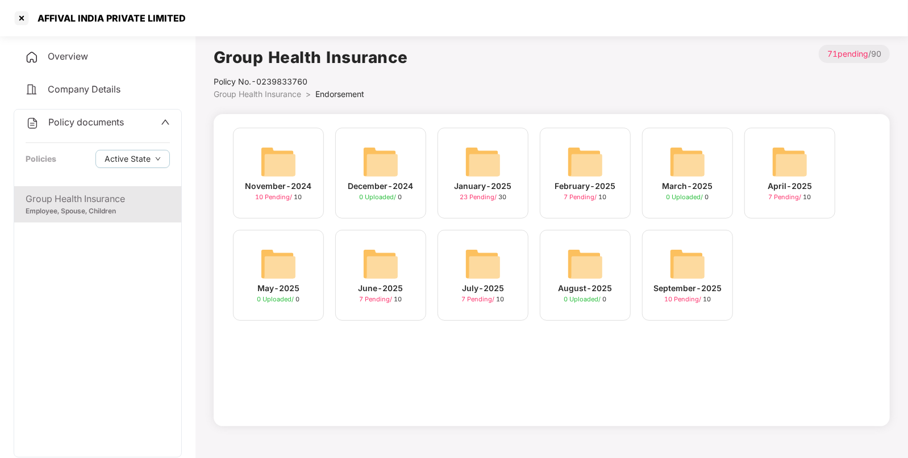
click at [691, 274] on img at bounding box center [687, 264] width 36 height 36
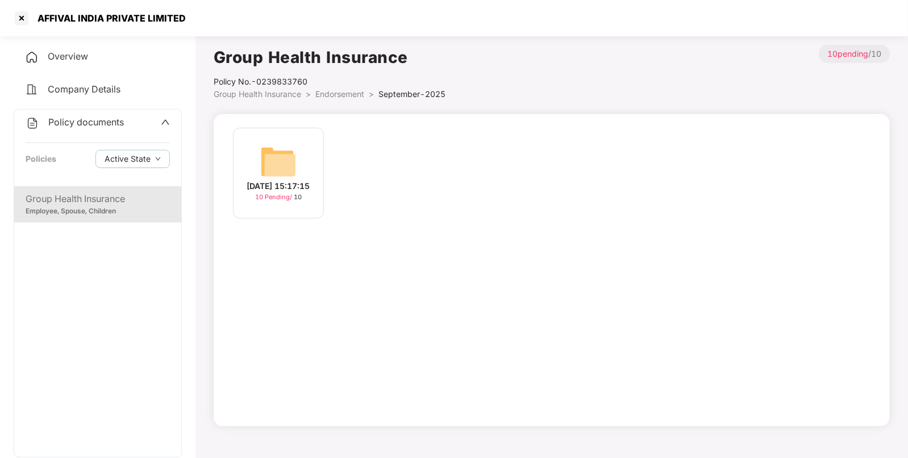
click at [284, 154] on img at bounding box center [278, 162] width 36 height 36
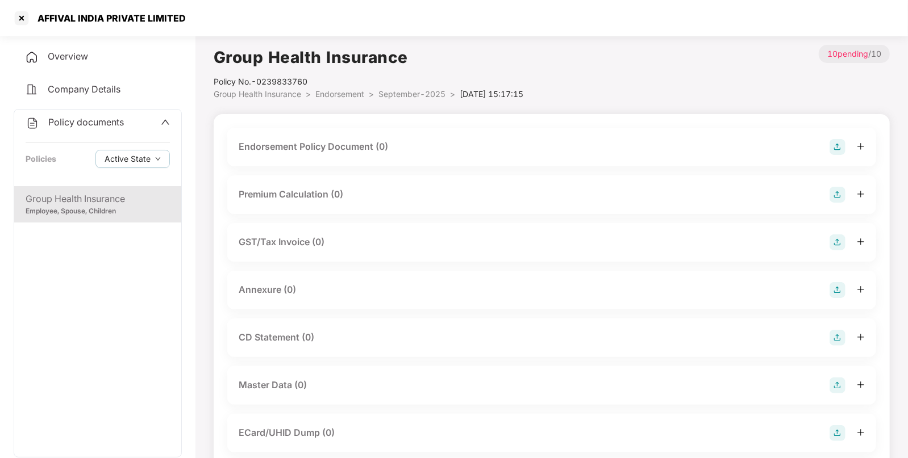
click at [834, 148] on img at bounding box center [837, 147] width 16 height 16
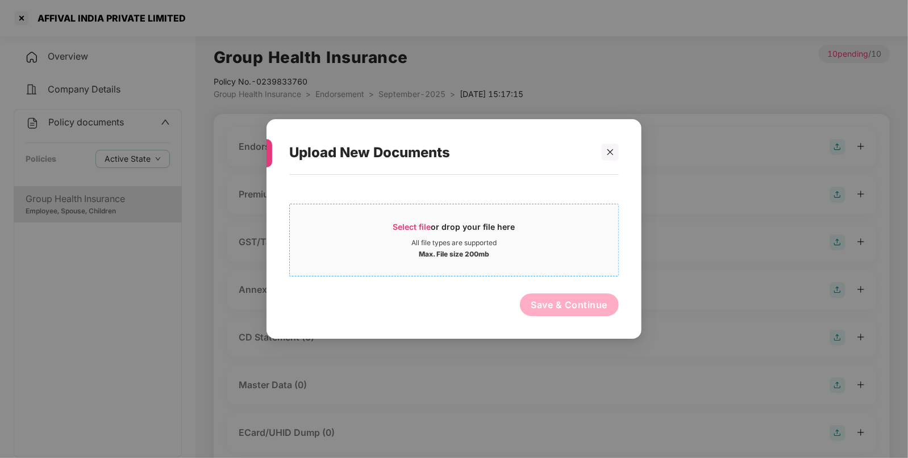
click at [408, 222] on div "Select file or drop your file here" at bounding box center [454, 230] width 122 height 17
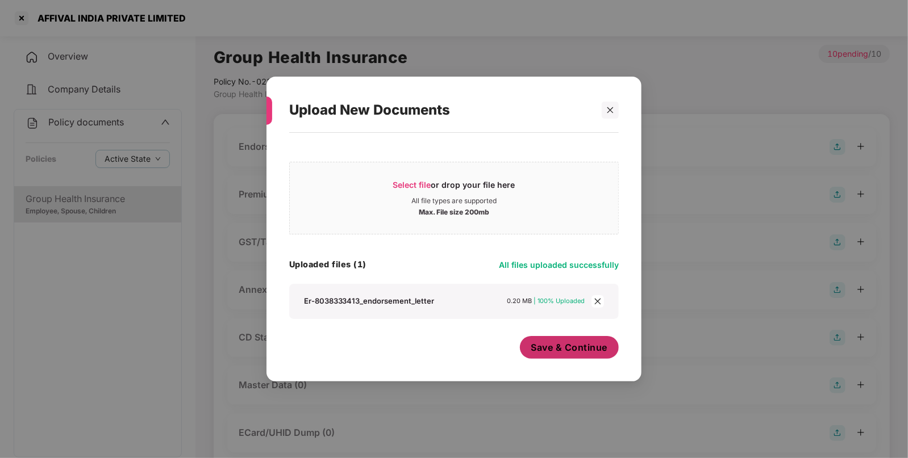
click at [581, 343] on span "Save & Continue" at bounding box center [569, 347] width 77 height 12
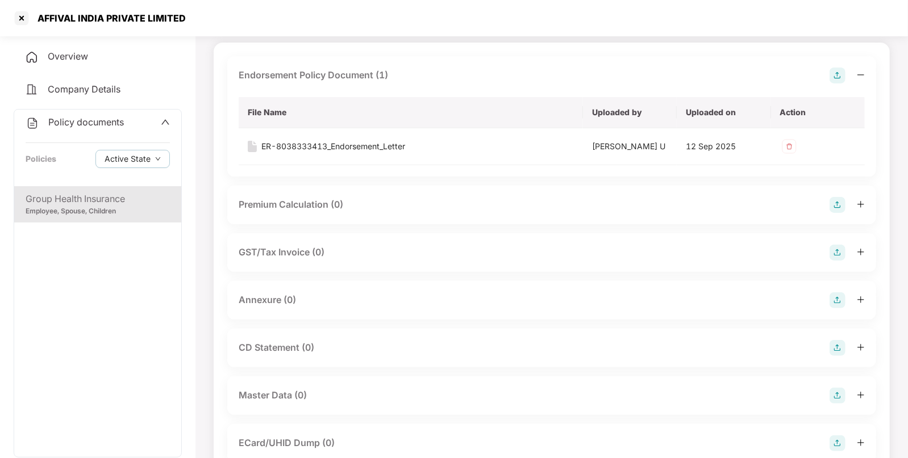
scroll to position [75, 0]
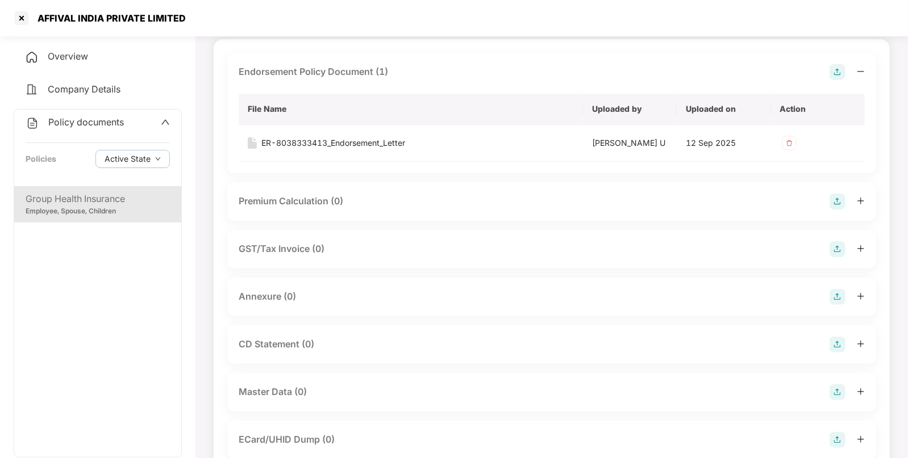
click at [836, 299] on img at bounding box center [837, 297] width 16 height 16
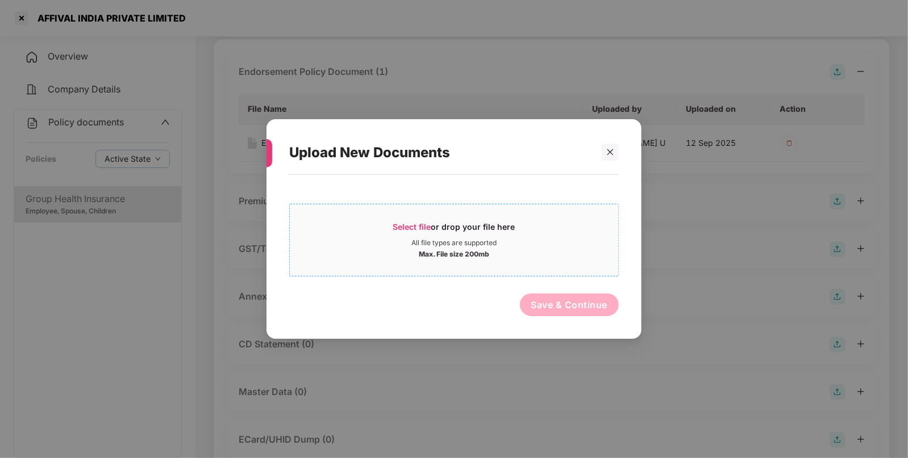
click at [400, 231] on span "Select file" at bounding box center [412, 227] width 38 height 10
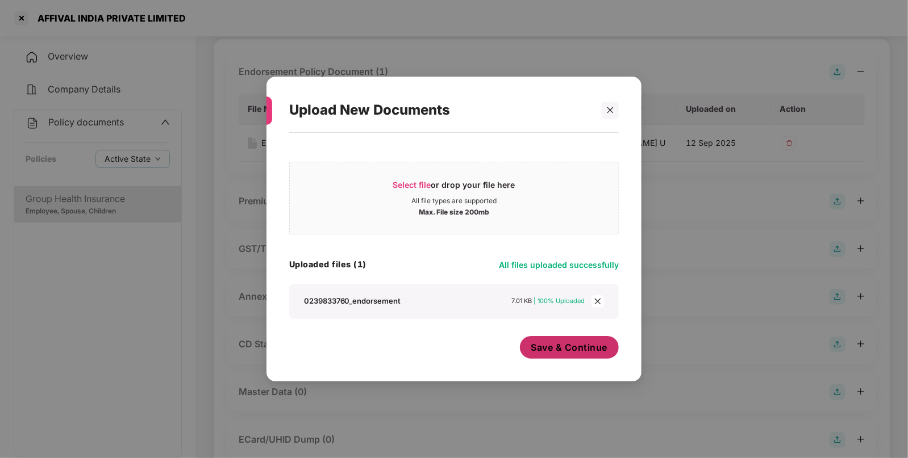
click at [550, 347] on span "Save & Continue" at bounding box center [569, 347] width 77 height 12
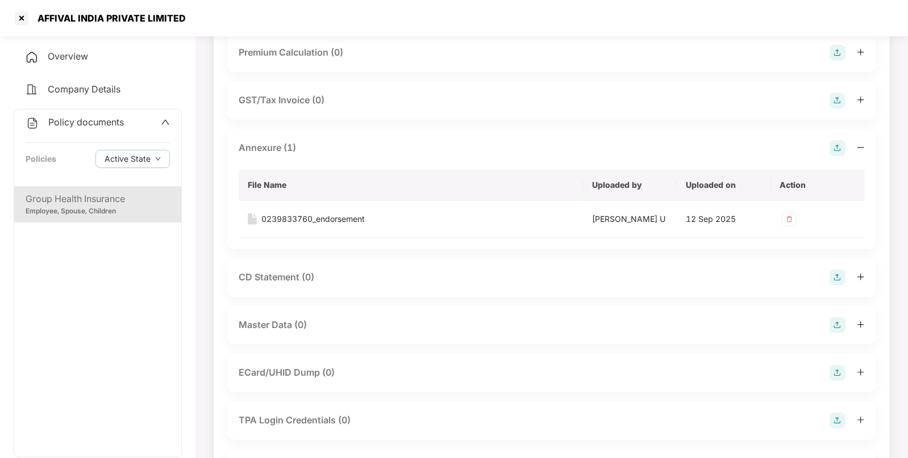
scroll to position [230, 0]
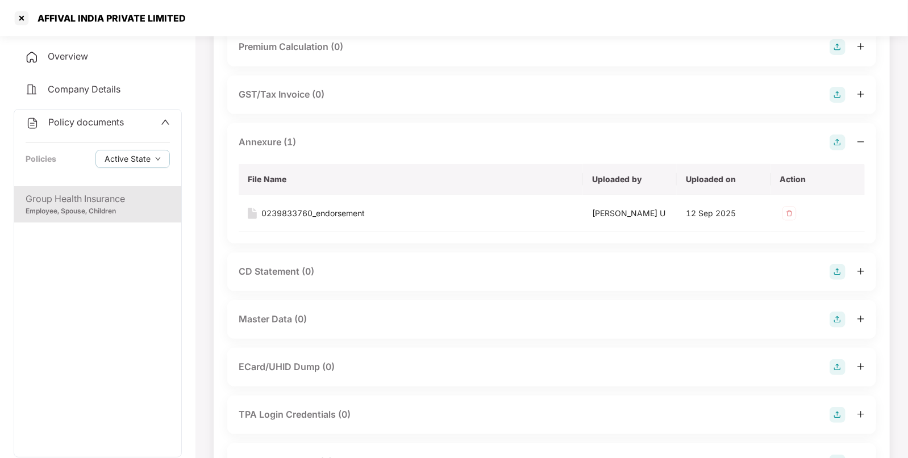
click at [839, 319] on img at bounding box center [837, 320] width 16 height 16
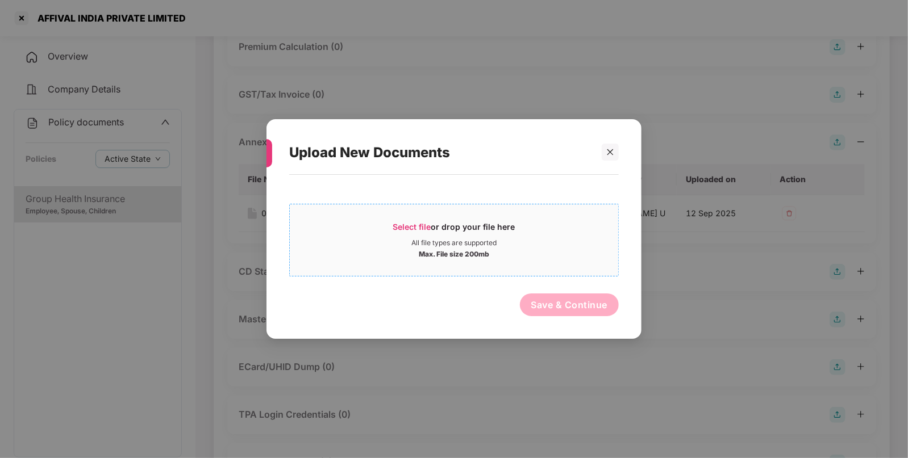
click at [402, 226] on span "Select file" at bounding box center [412, 227] width 38 height 10
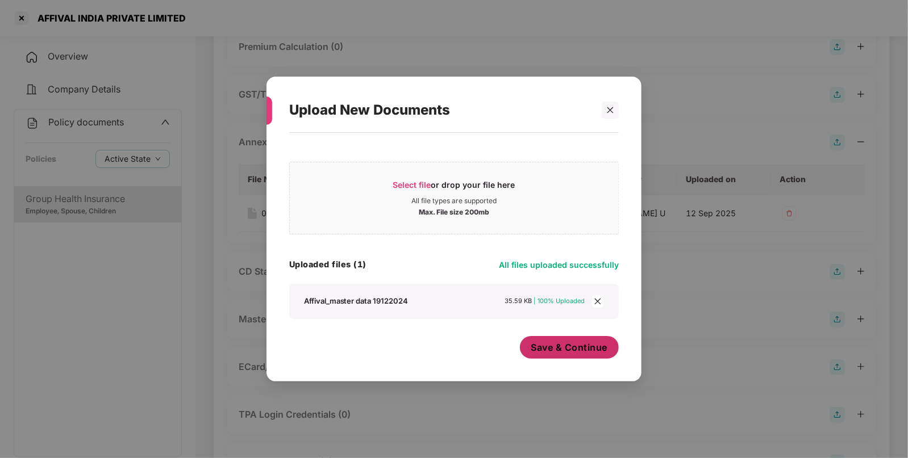
click at [573, 348] on span "Save & Continue" at bounding box center [569, 347] width 77 height 12
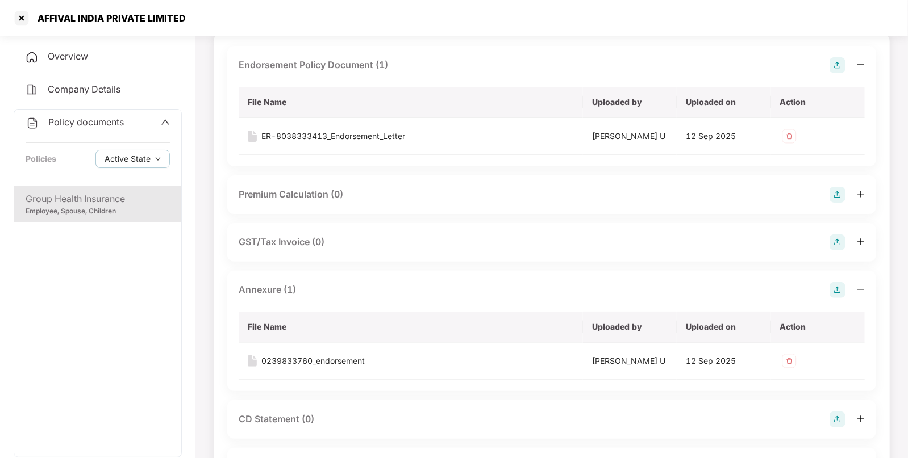
scroll to position [0, 0]
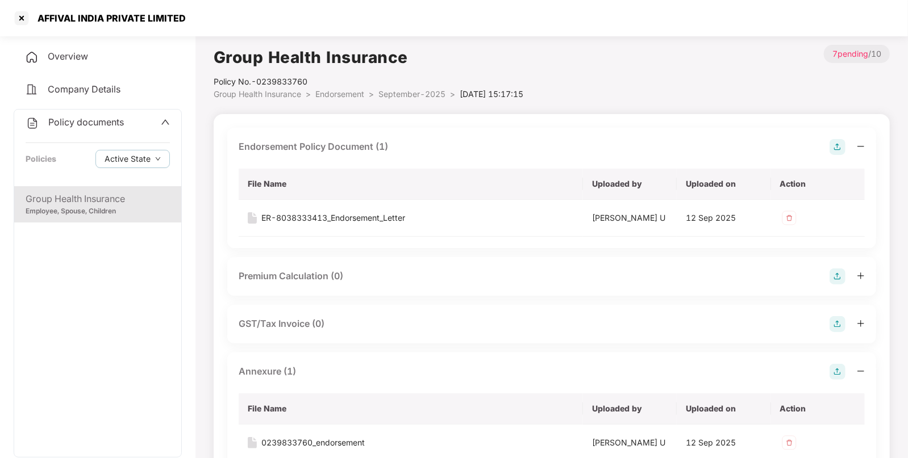
click at [81, 122] on span "Policy documents" at bounding box center [86, 121] width 76 height 11
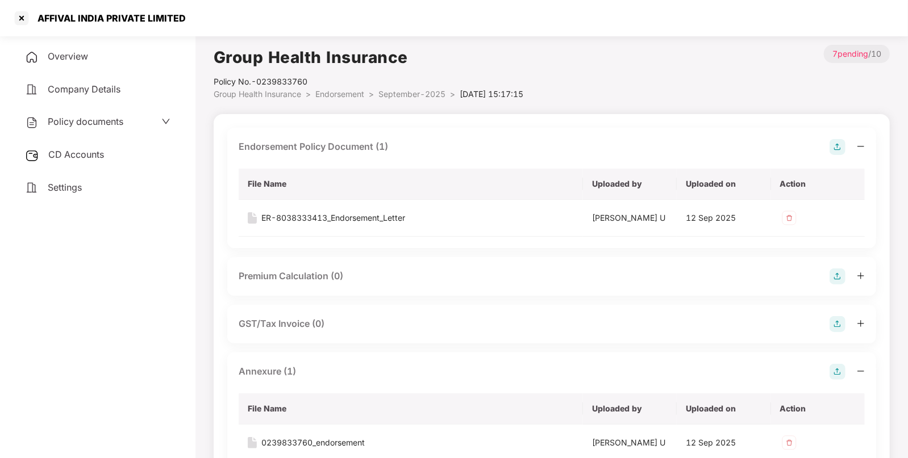
click at [327, 93] on span "Endorsement" at bounding box center [339, 94] width 49 height 10
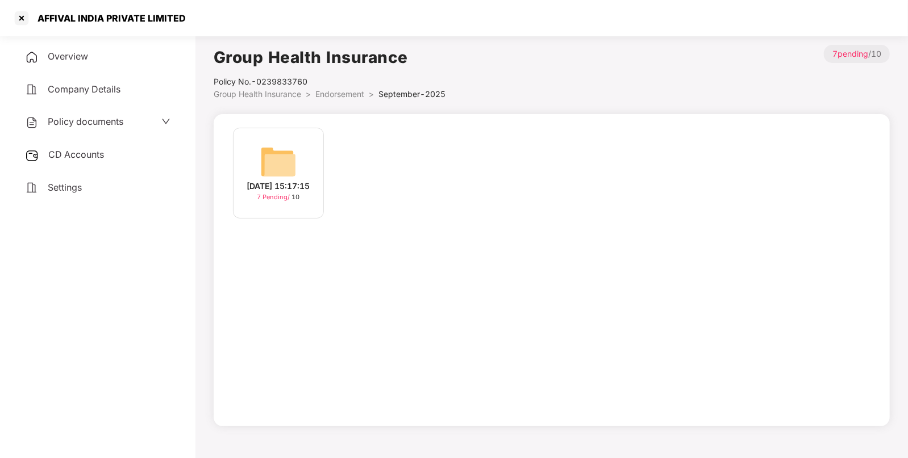
click at [267, 94] on span "Group Health Insurance" at bounding box center [257, 94] width 87 height 10
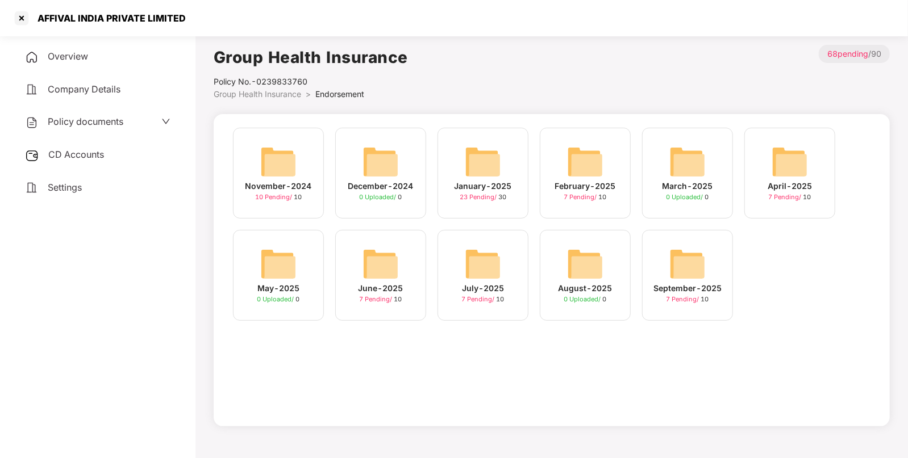
click at [497, 185] on div "January-2025" at bounding box center [482, 186] width 57 height 12
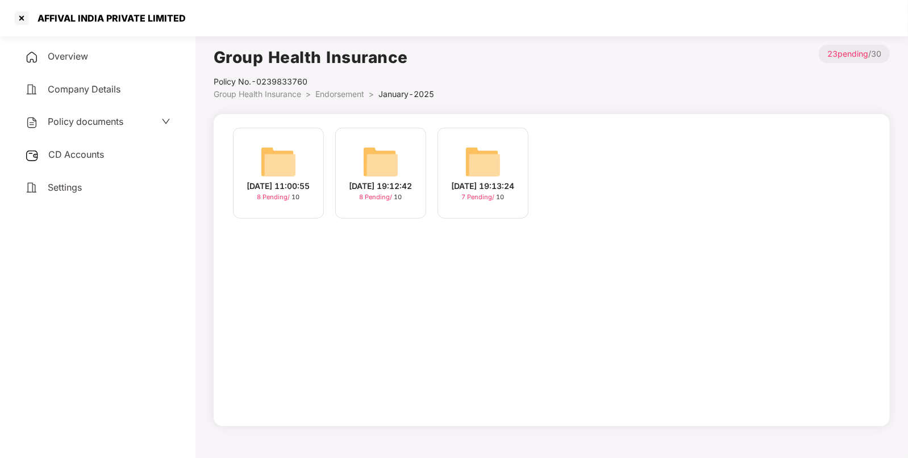
click at [241, 97] on span "Group Health Insurance" at bounding box center [257, 94] width 87 height 10
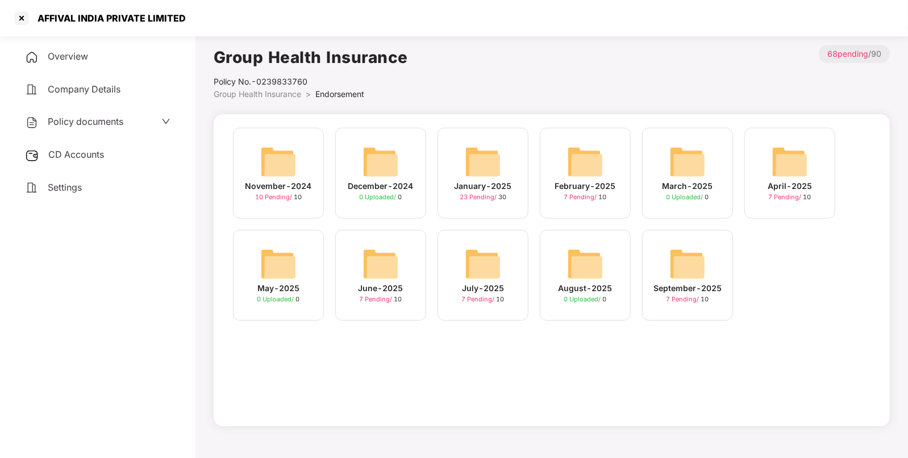
click at [276, 165] on img at bounding box center [278, 162] width 36 height 36
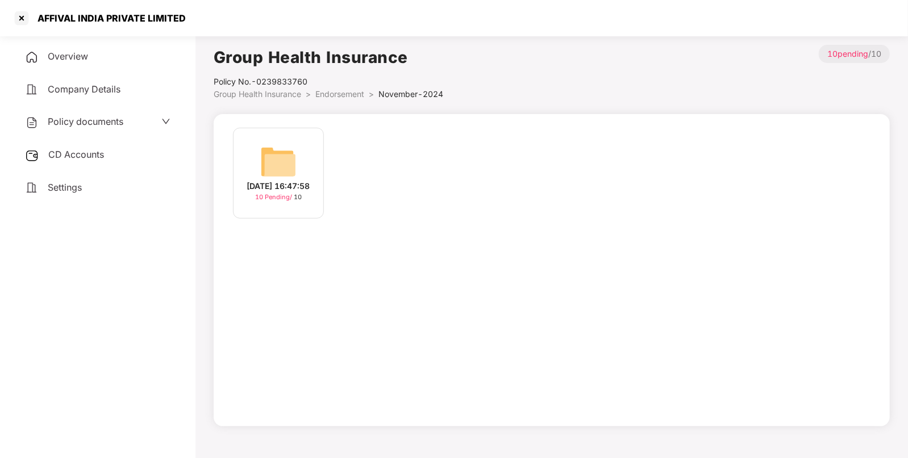
click at [272, 158] on img at bounding box center [278, 162] width 36 height 36
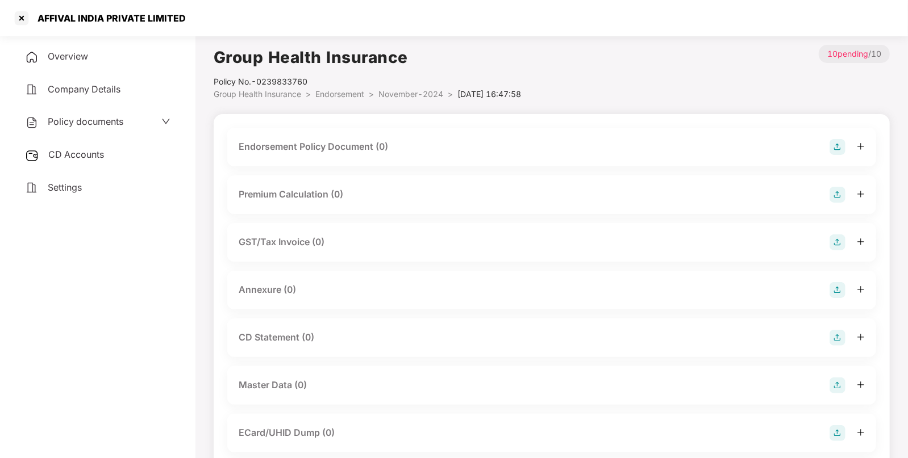
click at [837, 147] on img at bounding box center [837, 147] width 16 height 16
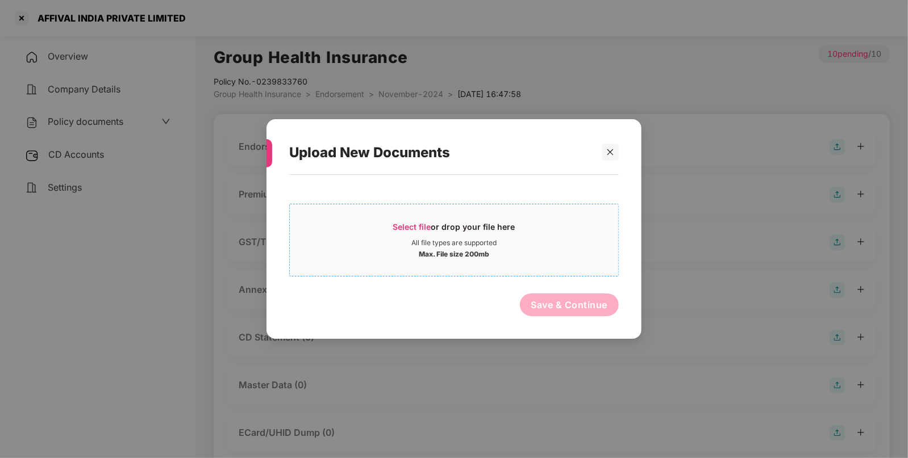
click at [418, 224] on span "Select file" at bounding box center [412, 227] width 38 height 10
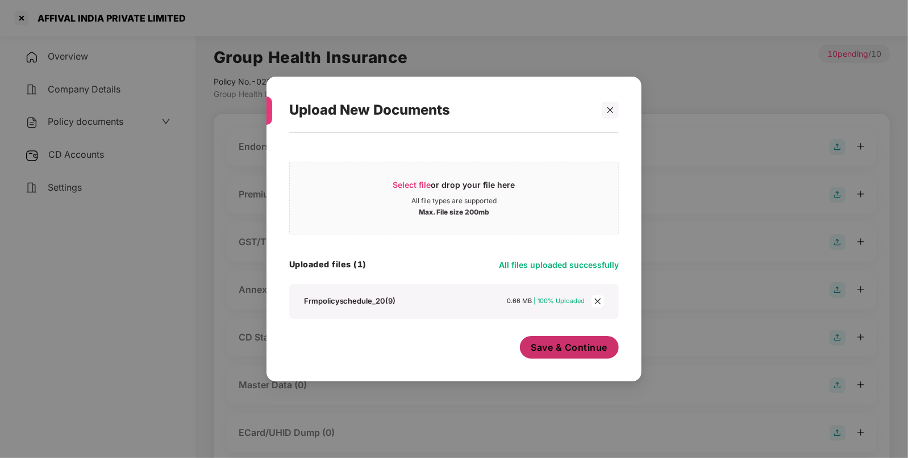
click at [570, 347] on span "Save & Continue" at bounding box center [569, 347] width 77 height 12
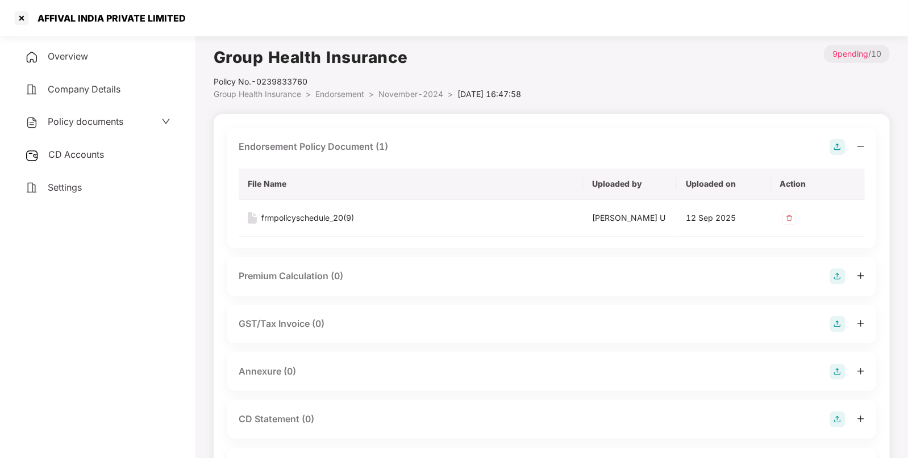
click at [838, 369] on img at bounding box center [837, 372] width 16 height 16
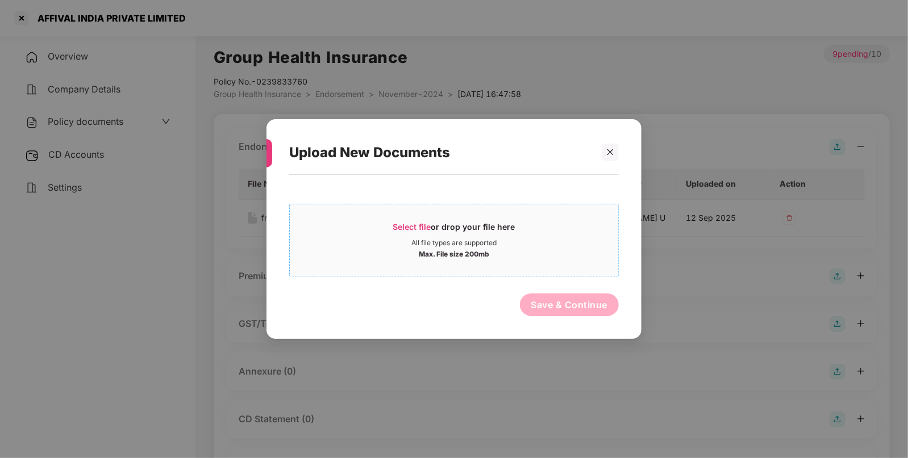
click at [397, 227] on span "Select file" at bounding box center [412, 227] width 38 height 10
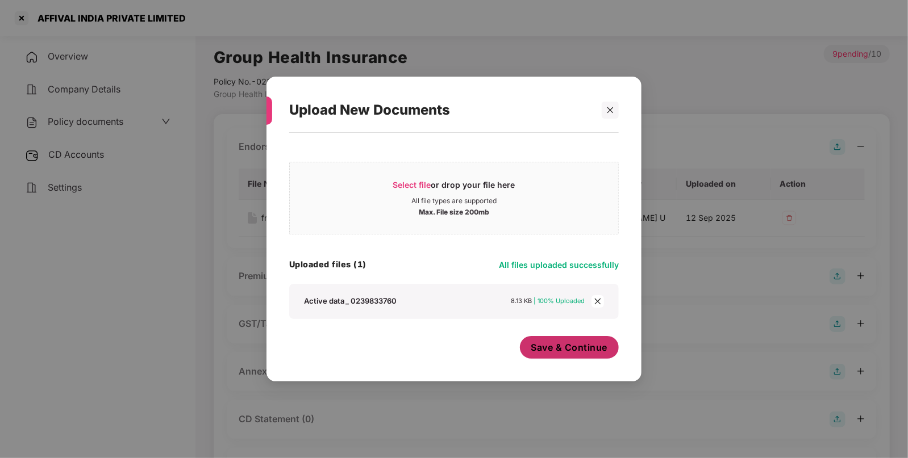
click at [571, 344] on span "Save & Continue" at bounding box center [569, 347] width 77 height 12
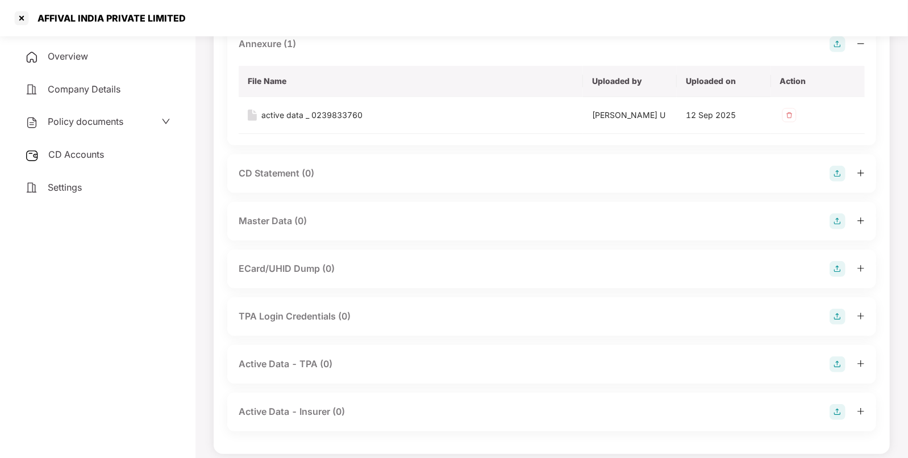
scroll to position [329, 0]
click at [835, 220] on img at bounding box center [837, 220] width 16 height 16
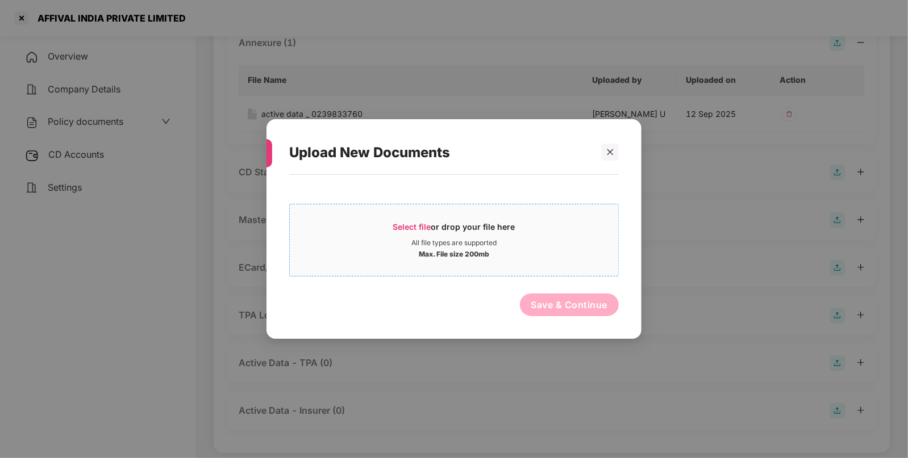
click at [400, 225] on span "Select file" at bounding box center [412, 227] width 38 height 10
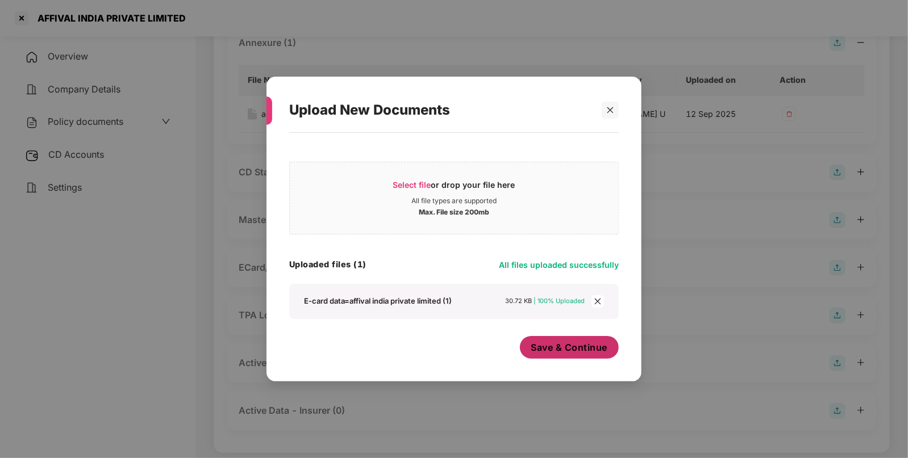
click at [552, 345] on span "Save & Continue" at bounding box center [569, 347] width 77 height 12
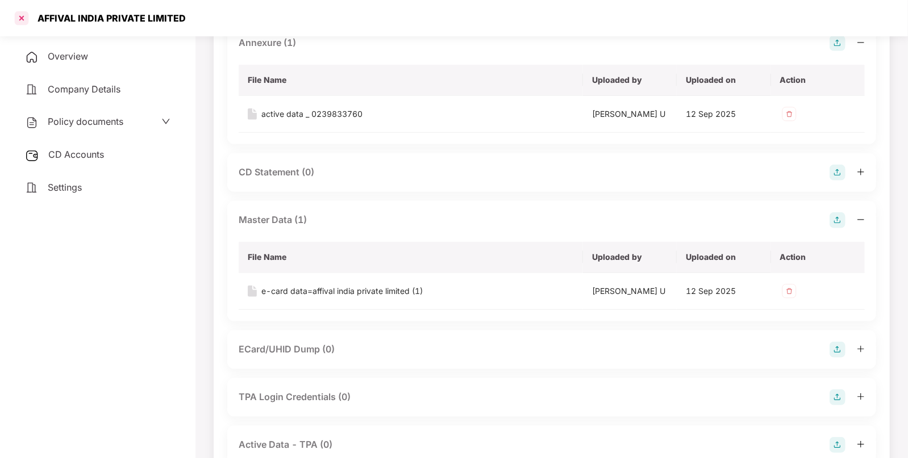
click at [17, 15] on div at bounding box center [21, 18] width 18 height 18
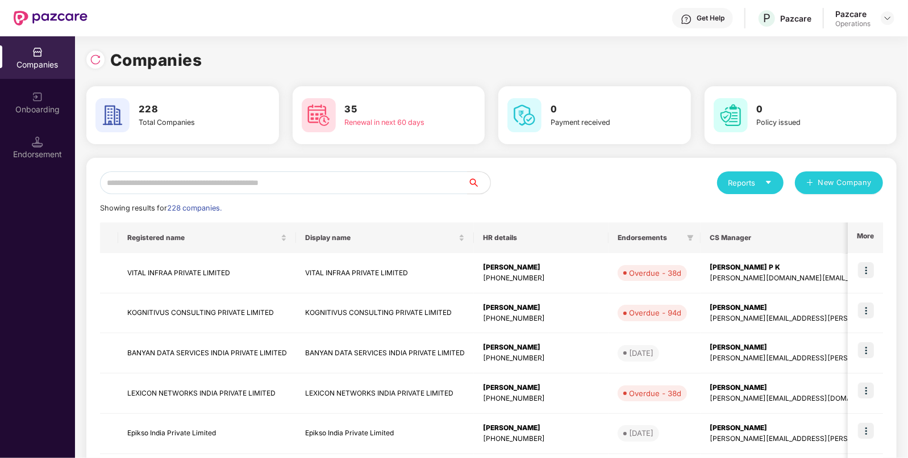
scroll to position [0, 0]
click at [402, 183] on input "text" at bounding box center [284, 183] width 368 height 23
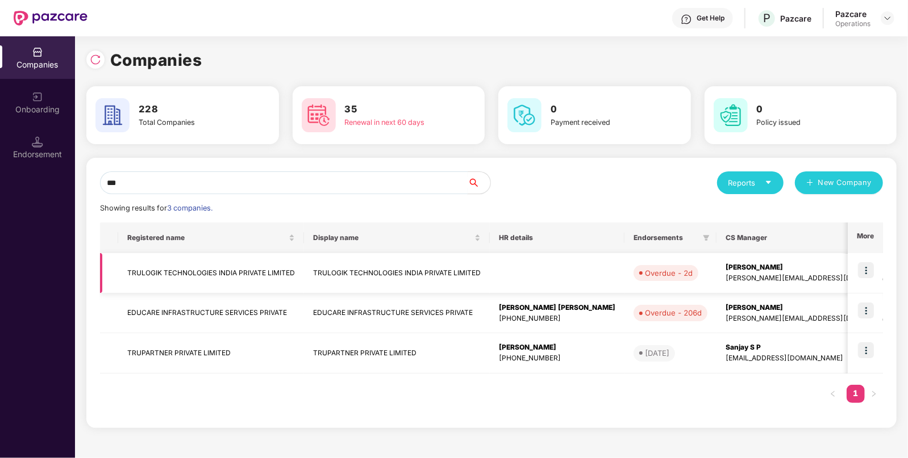
type input "***"
click at [872, 273] on img at bounding box center [866, 270] width 16 height 16
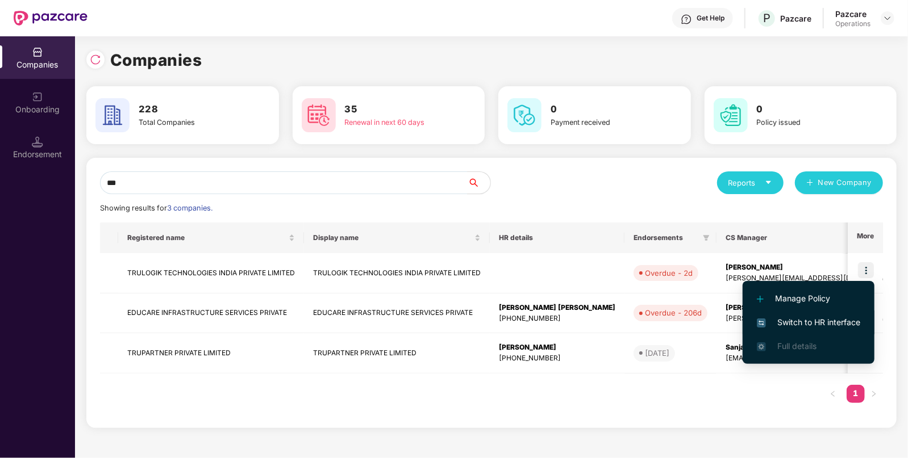
click at [808, 321] on span "Switch to HR interface" at bounding box center [808, 322] width 103 height 12
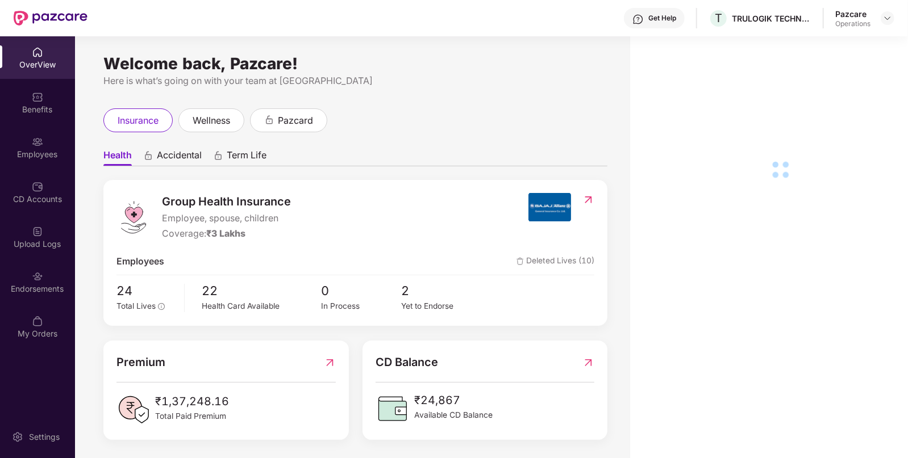
click at [18, 292] on div "Endorsements" at bounding box center [37, 288] width 75 height 11
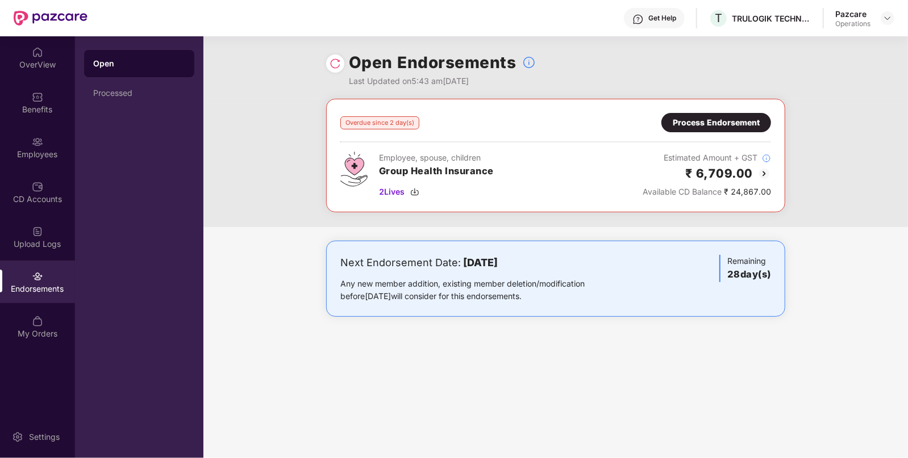
click at [705, 125] on div "Process Endorsement" at bounding box center [716, 122] width 87 height 12
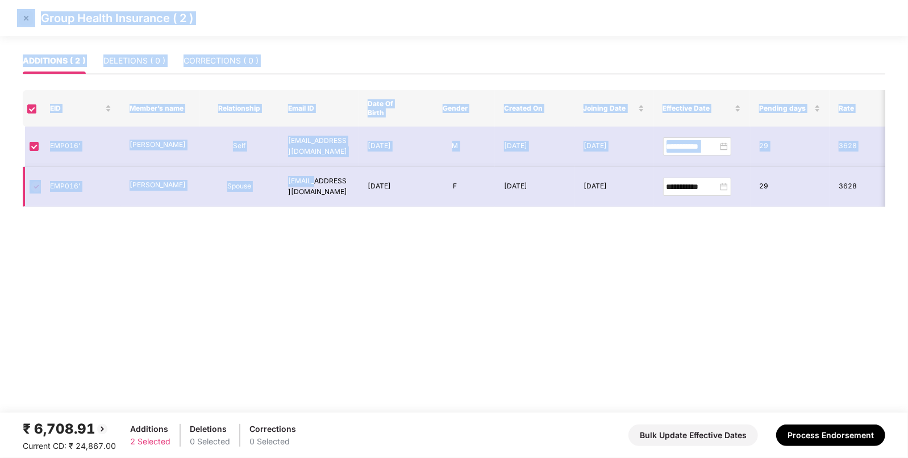
click at [314, 184] on td "[EMAIL_ADDRESS][DOMAIN_NAME]" at bounding box center [319, 187] width 80 height 40
